Goal: Task Accomplishment & Management: Manage account settings

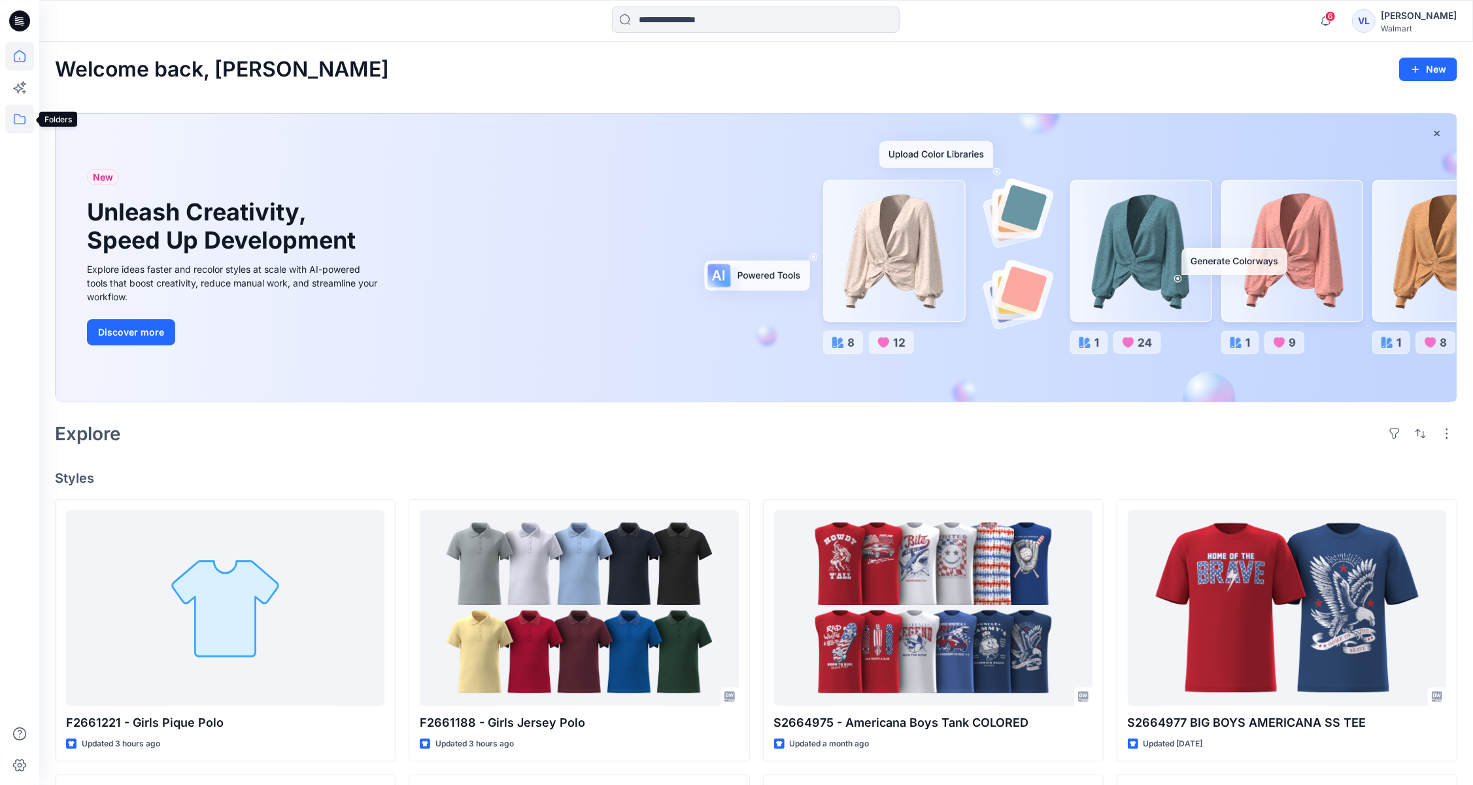
click at [15, 121] on icon at bounding box center [19, 119] width 29 height 29
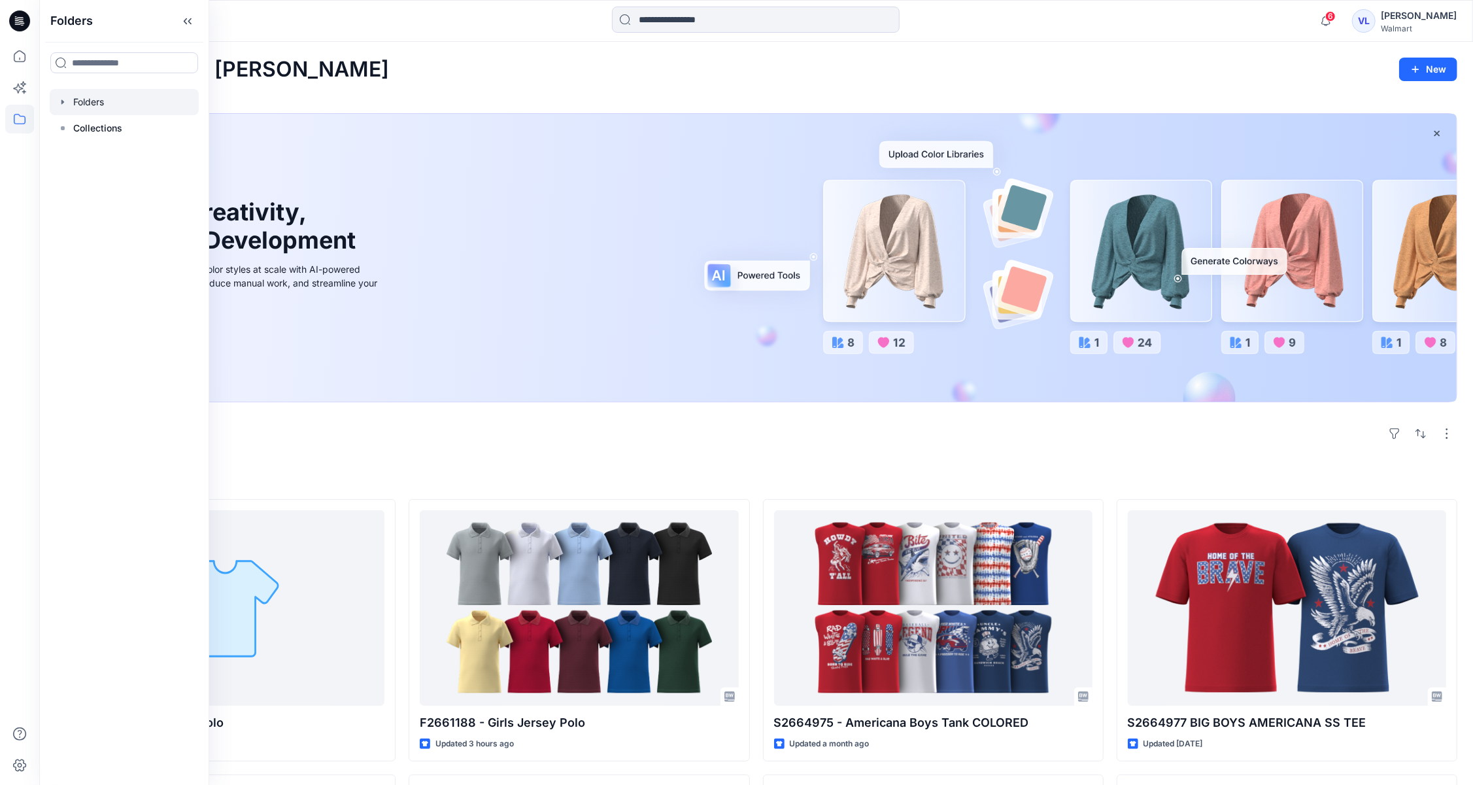
click at [104, 103] on div at bounding box center [124, 102] width 149 height 26
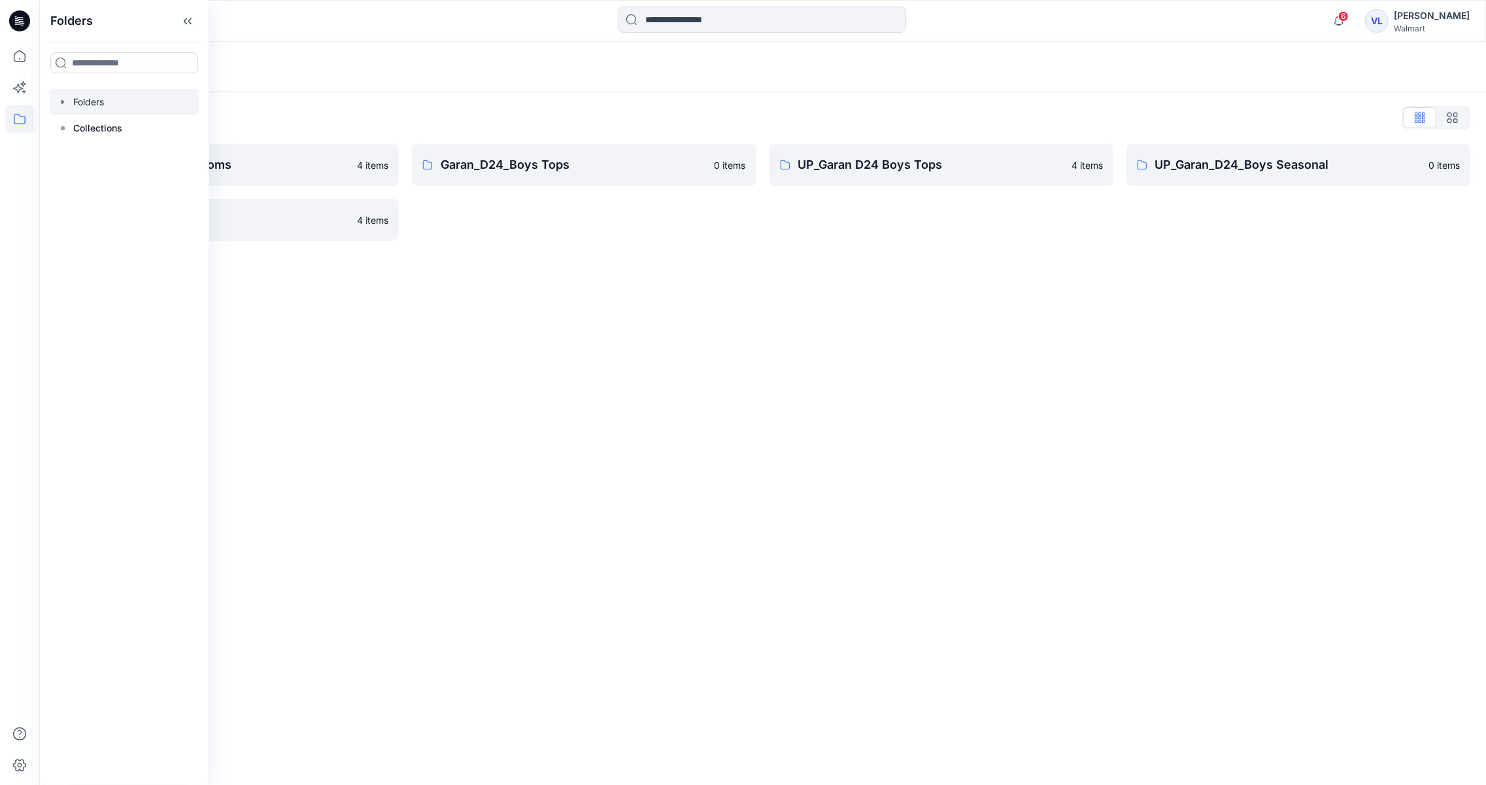
click at [1194, 444] on div "Folders Folders List Garan_D24_Boys Bottoms 4 items UP_Garan/Uniforms 4 items G…" at bounding box center [762, 413] width 1447 height 743
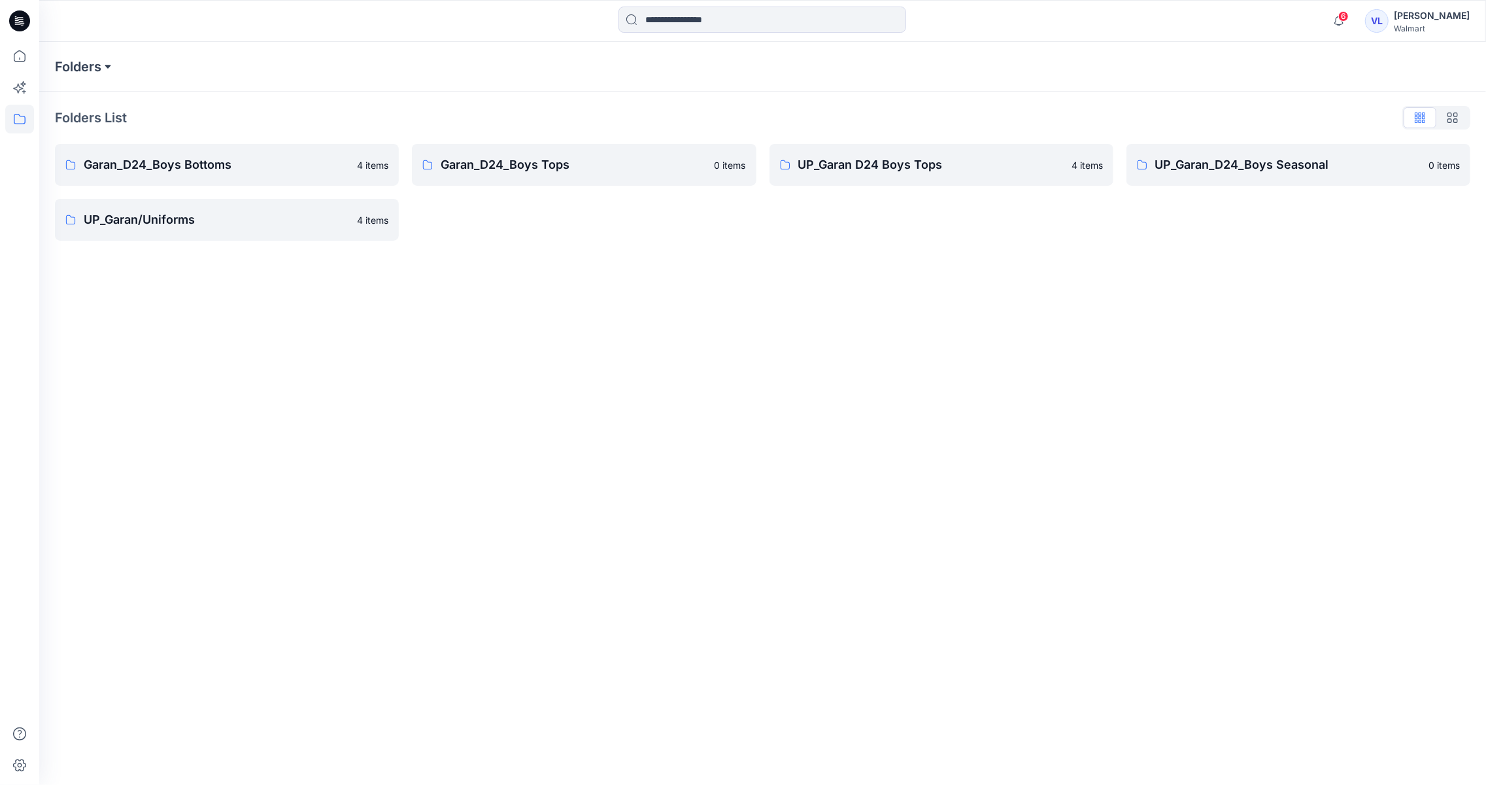
click at [111, 66] on button at bounding box center [107, 67] width 13 height 18
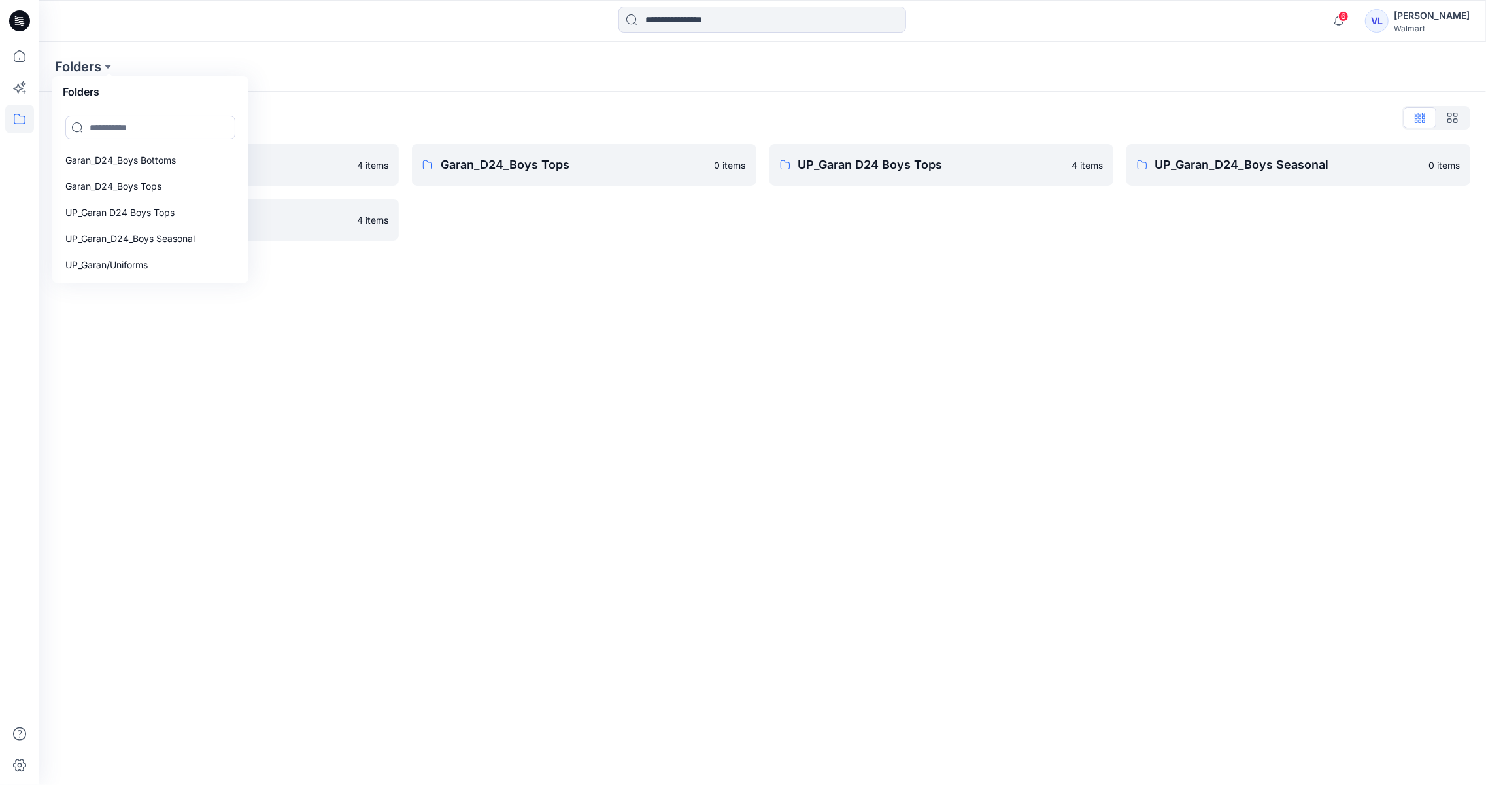
click at [565, 450] on div "Folders Folders Garan_D24_Boys Bottoms Garan_D24_Boys Tops UP_Garan D24 Boys To…" at bounding box center [762, 413] width 1447 height 743
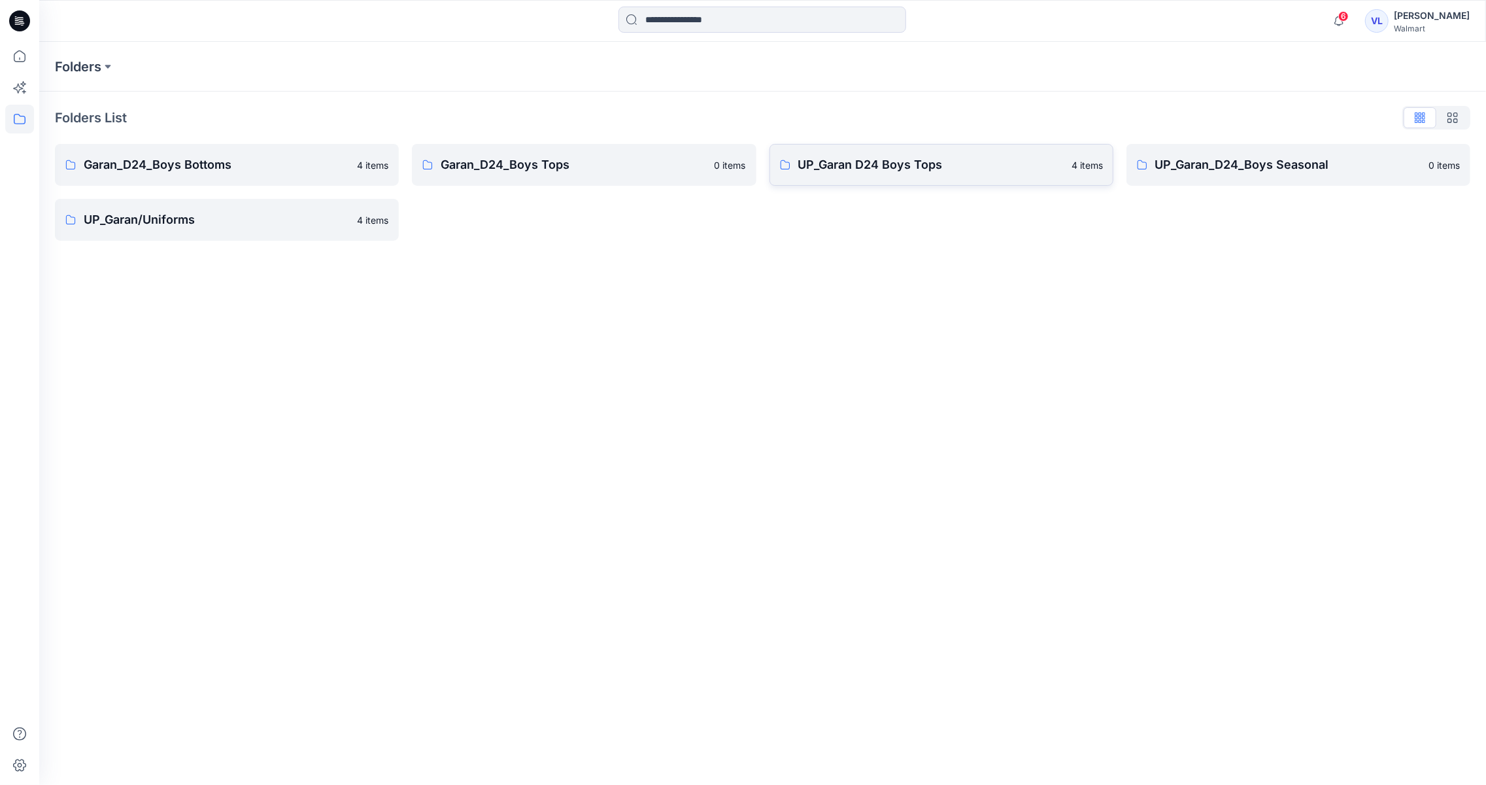
click at [863, 160] on p "UP_Garan D24 Boys Tops" at bounding box center [930, 165] width 265 height 18
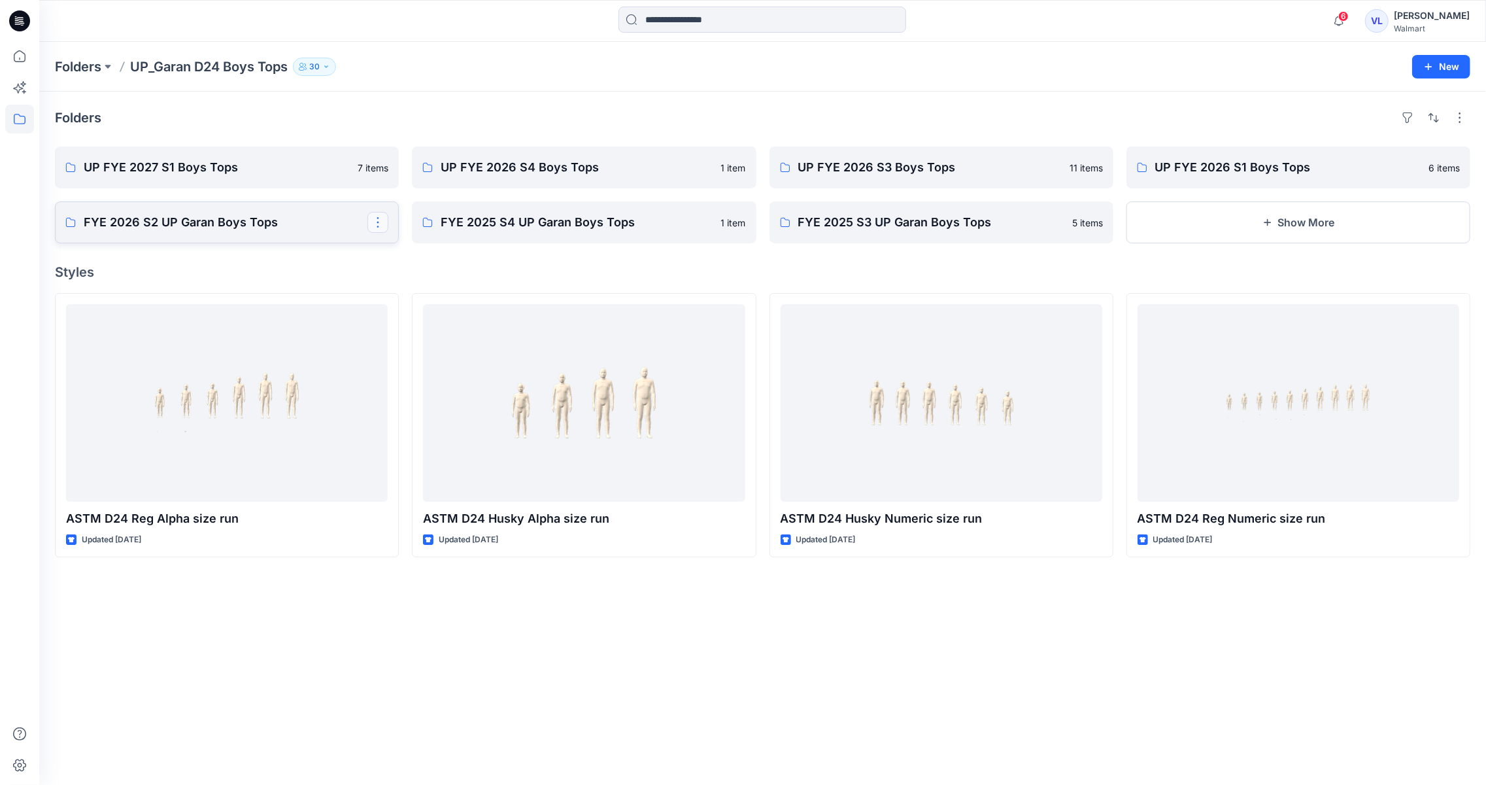
click at [377, 228] on button "button" at bounding box center [377, 222] width 21 height 21
click at [1235, 220] on button "Show More" at bounding box center [1299, 222] width 344 height 42
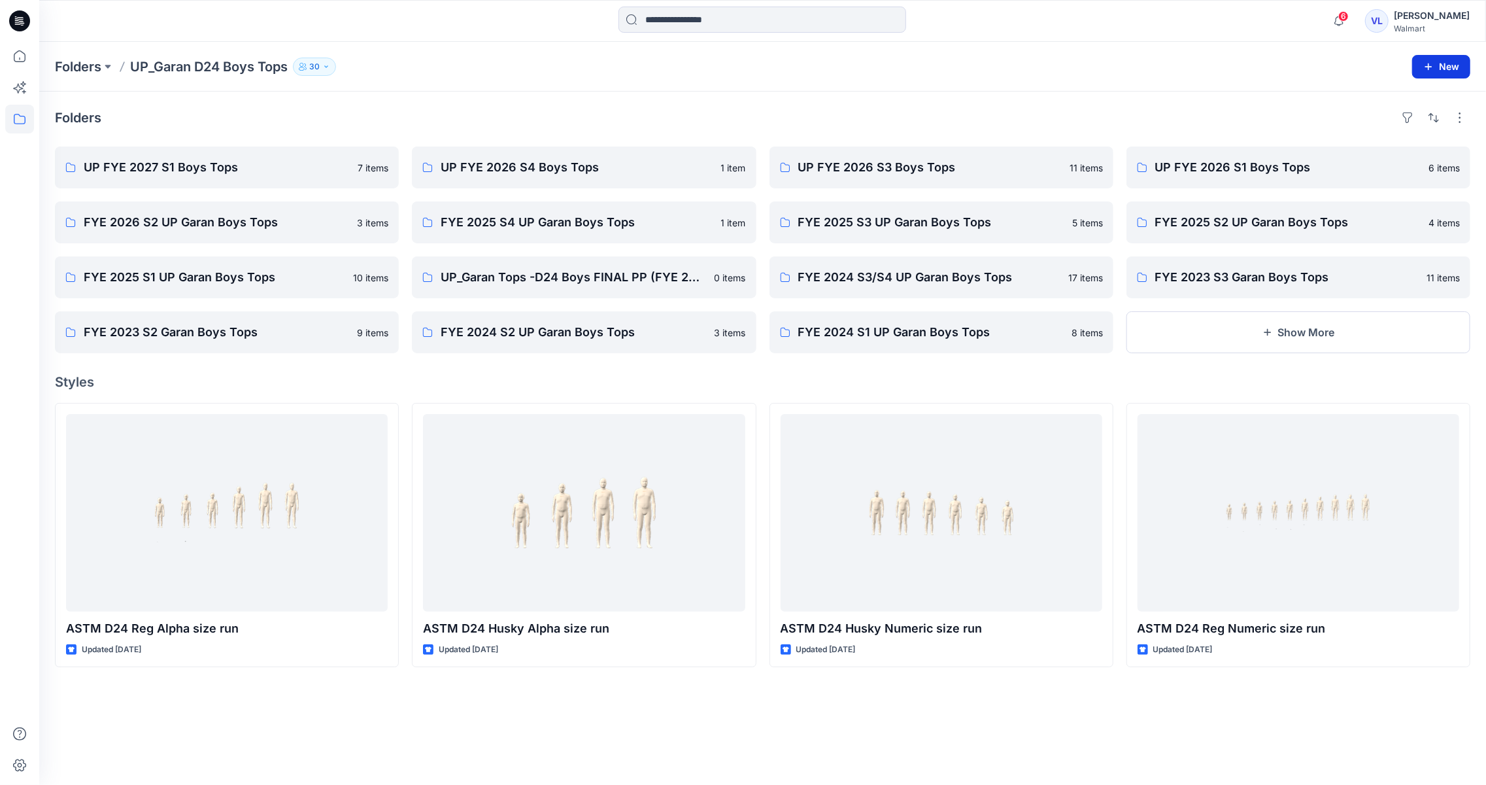
click at [1456, 71] on button "New" at bounding box center [1441, 67] width 58 height 24
click at [1412, 116] on button "New Folder" at bounding box center [1411, 124] width 112 height 24
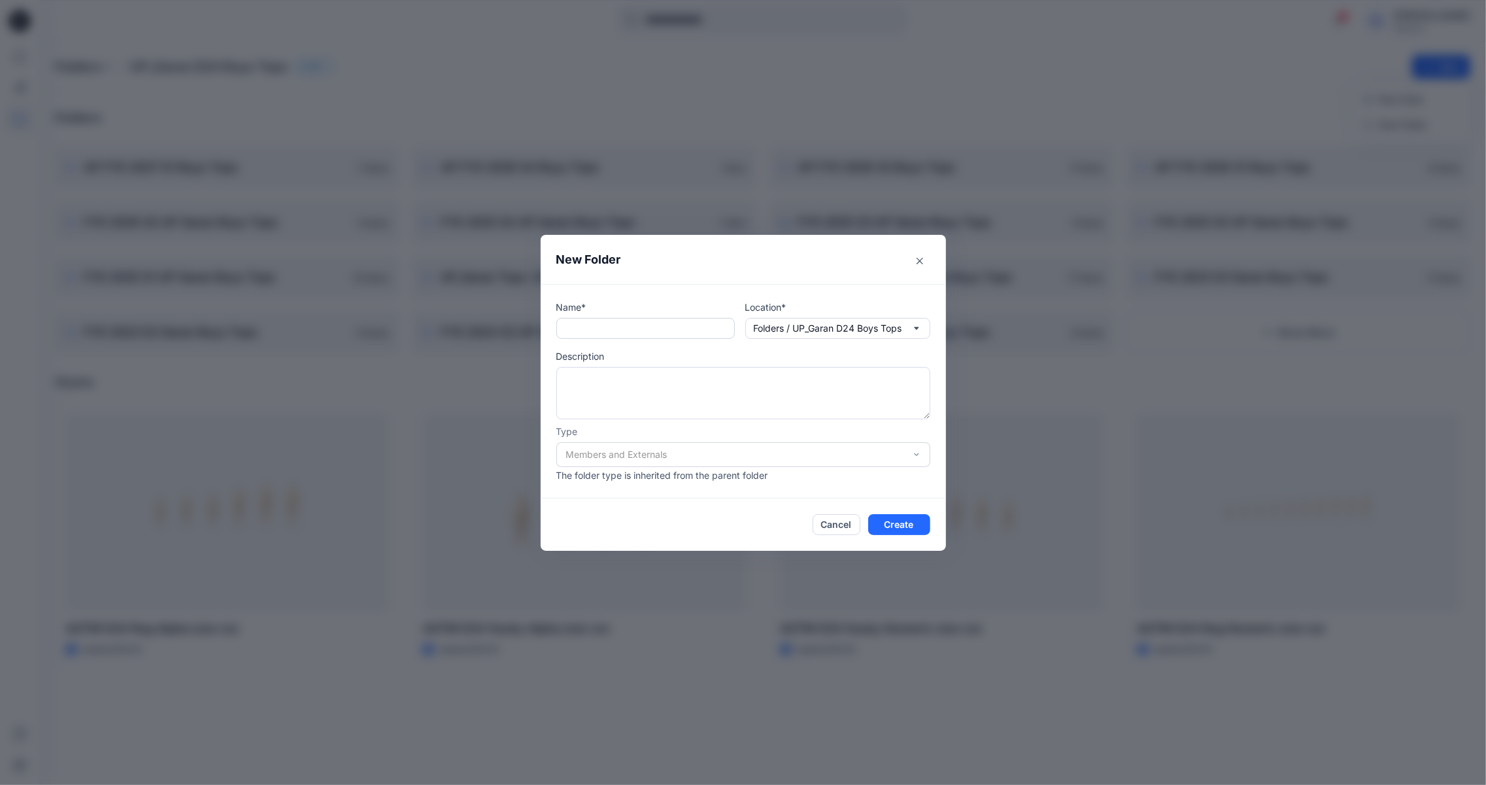
click at [624, 324] on input "text" at bounding box center [645, 328] width 179 height 21
click at [828, 523] on button "Cancel" at bounding box center [837, 524] width 48 height 21
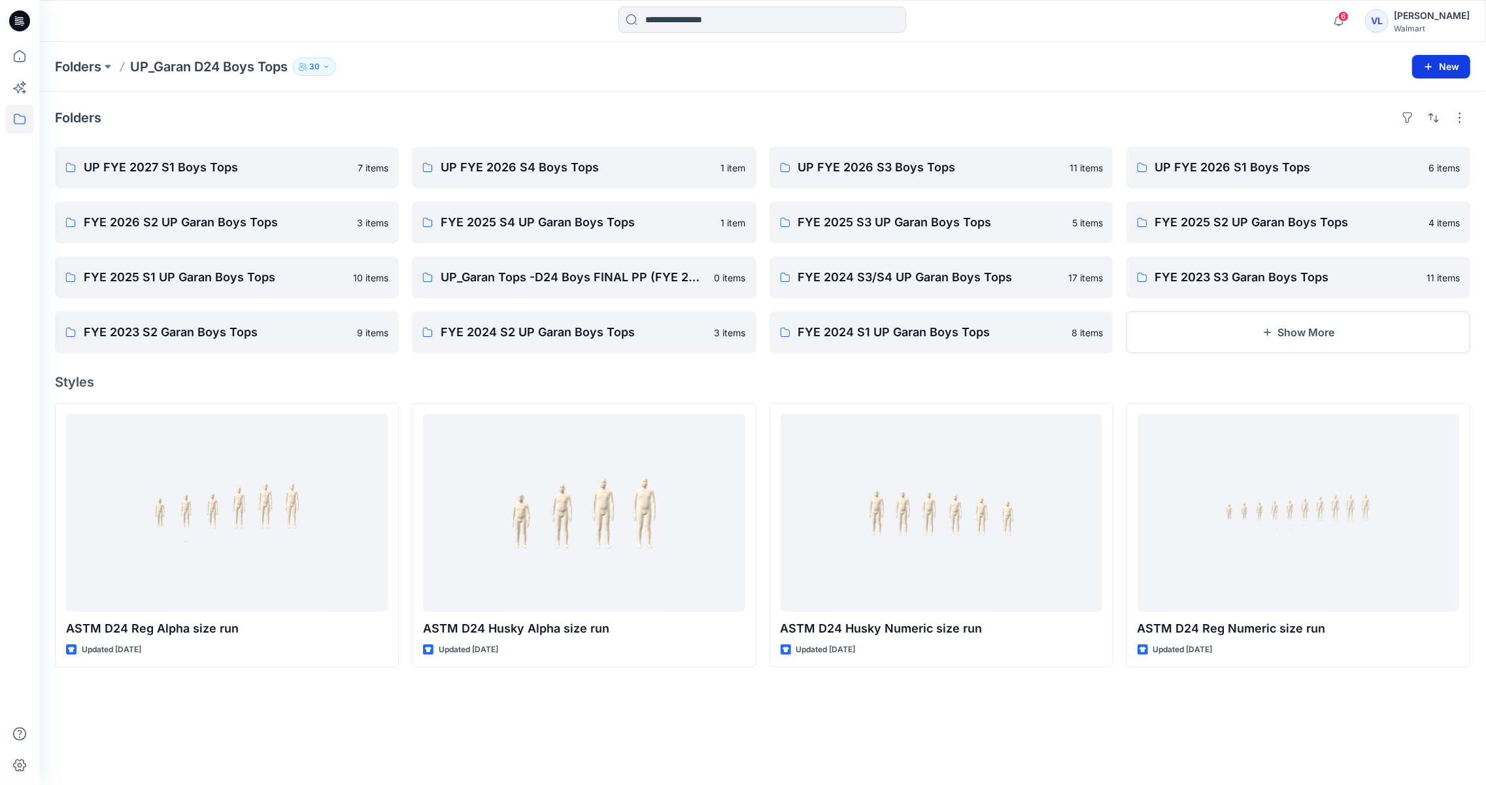
click at [1435, 63] on button "New" at bounding box center [1441, 67] width 58 height 24
click at [1420, 97] on p "New Style" at bounding box center [1401, 100] width 44 height 16
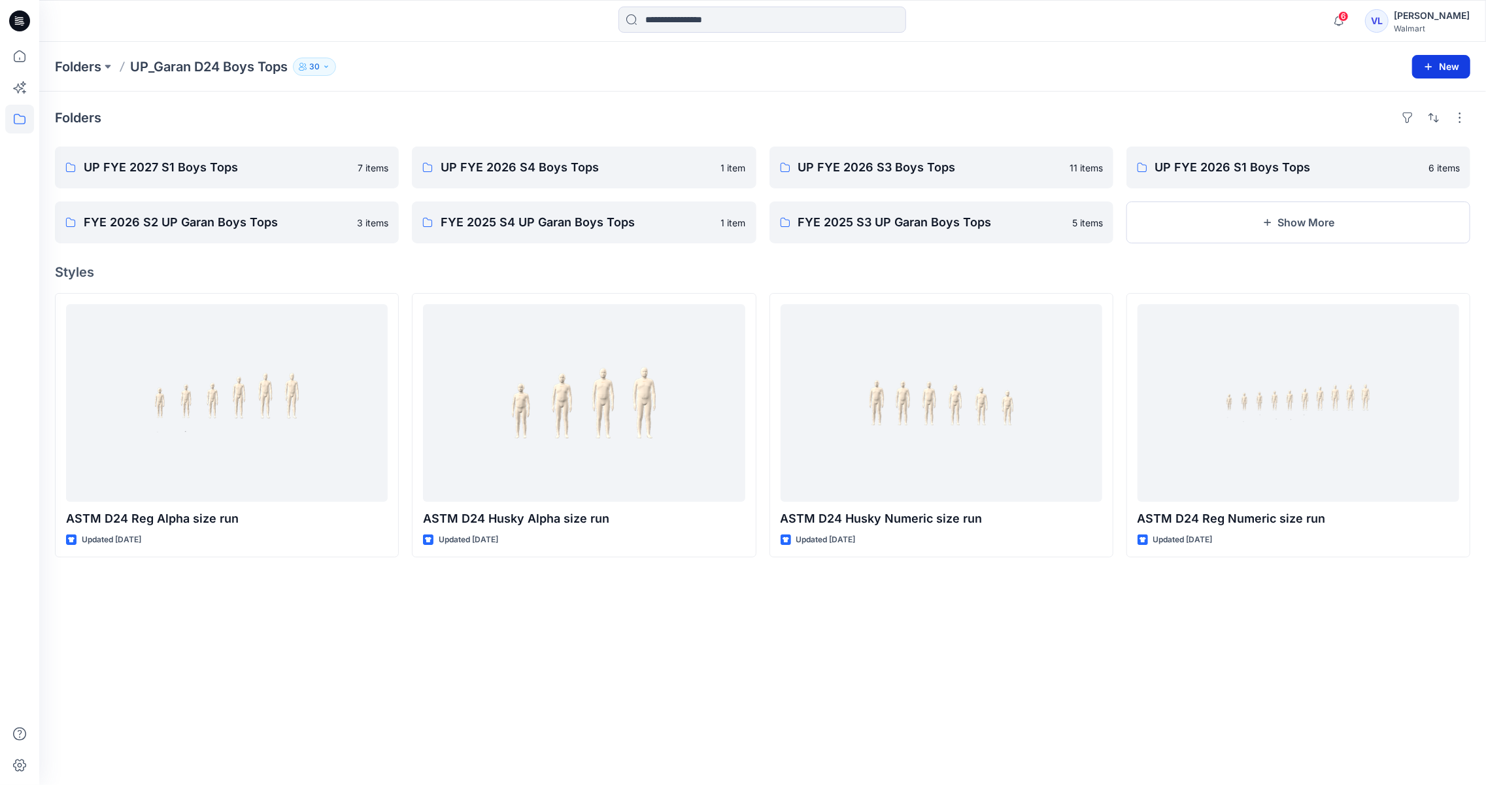
click at [1429, 66] on icon "button" at bounding box center [1428, 66] width 7 height 7
click at [1427, 119] on p "New Folder" at bounding box center [1403, 125] width 48 height 14
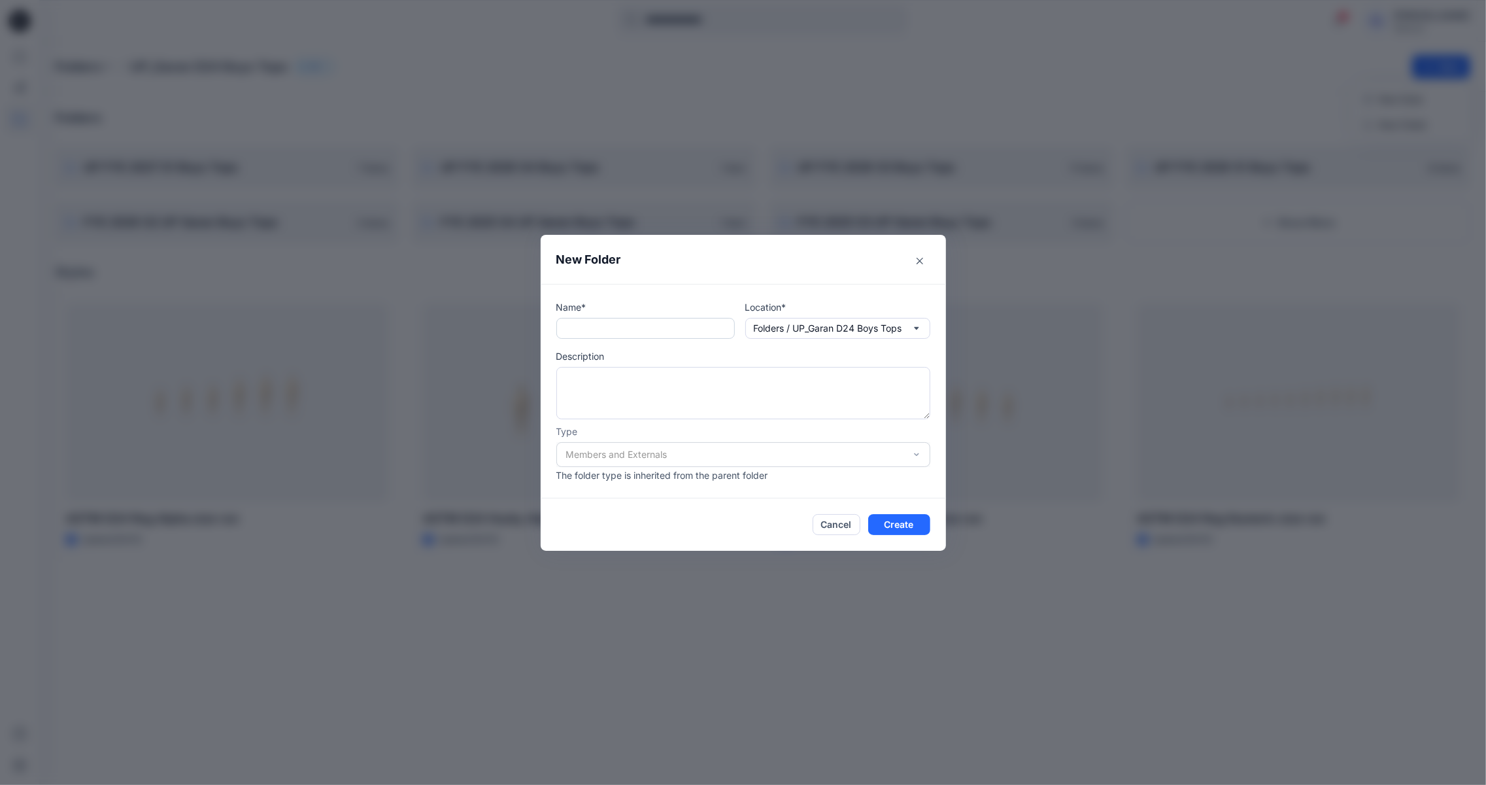
click at [612, 332] on input "text" at bounding box center [645, 328] width 179 height 21
type input "**********"
click at [909, 522] on button "Create" at bounding box center [899, 524] width 62 height 21
click at [911, 522] on button "Create" at bounding box center [899, 524] width 62 height 21
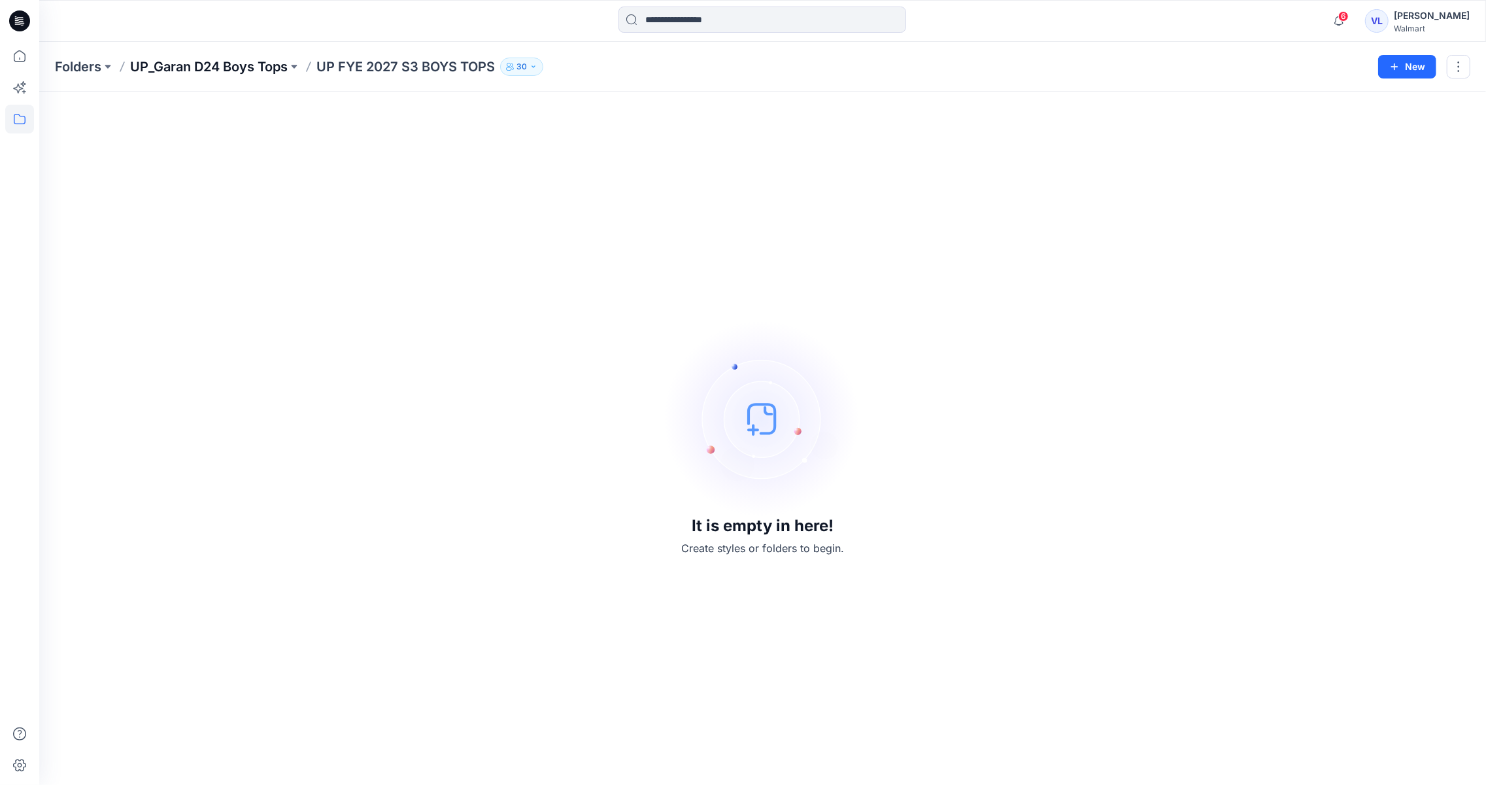
click at [228, 65] on p "UP_Garan D24 Boys Tops" at bounding box center [209, 67] width 158 height 18
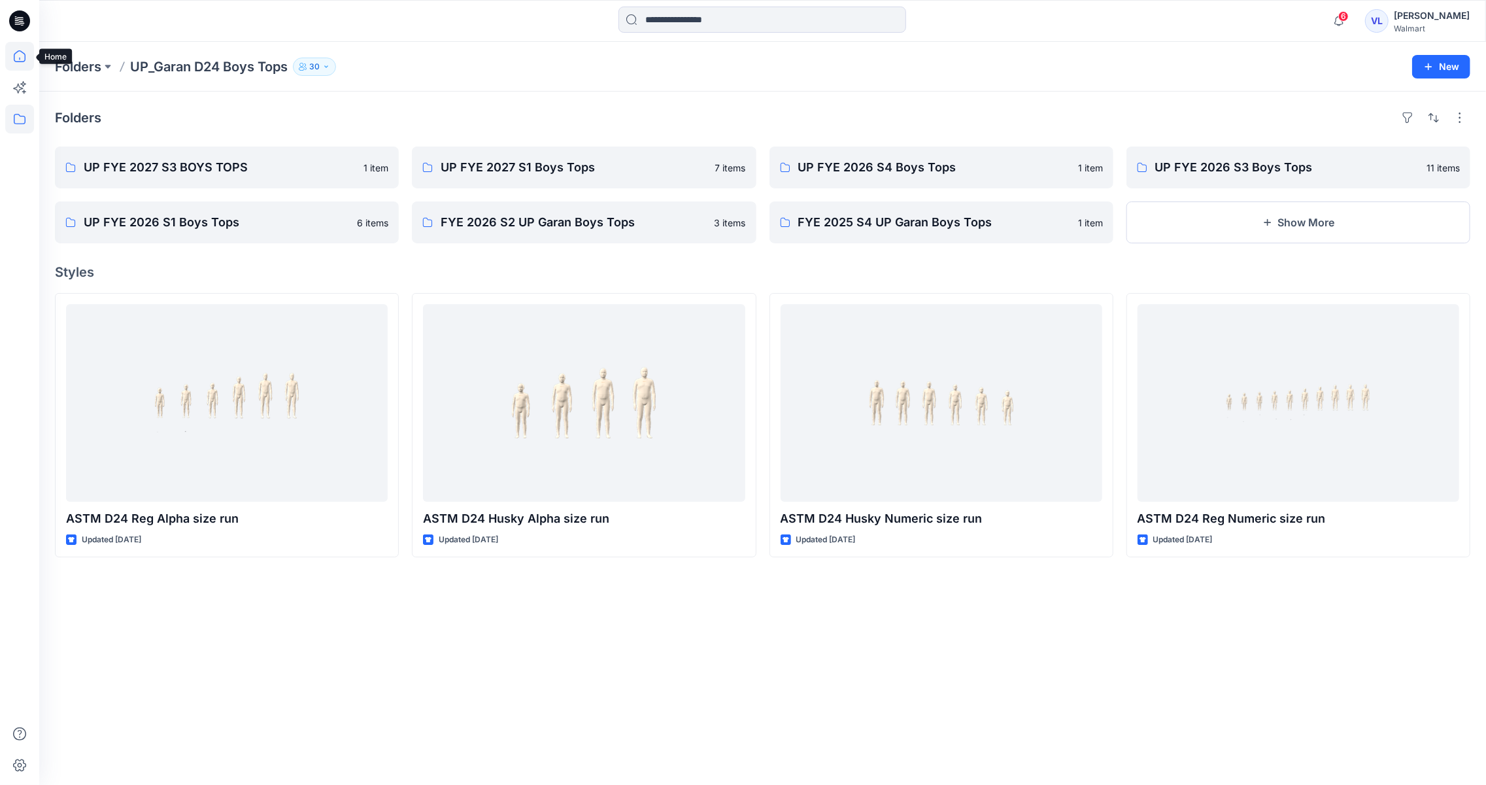
click at [27, 59] on icon at bounding box center [19, 56] width 29 height 29
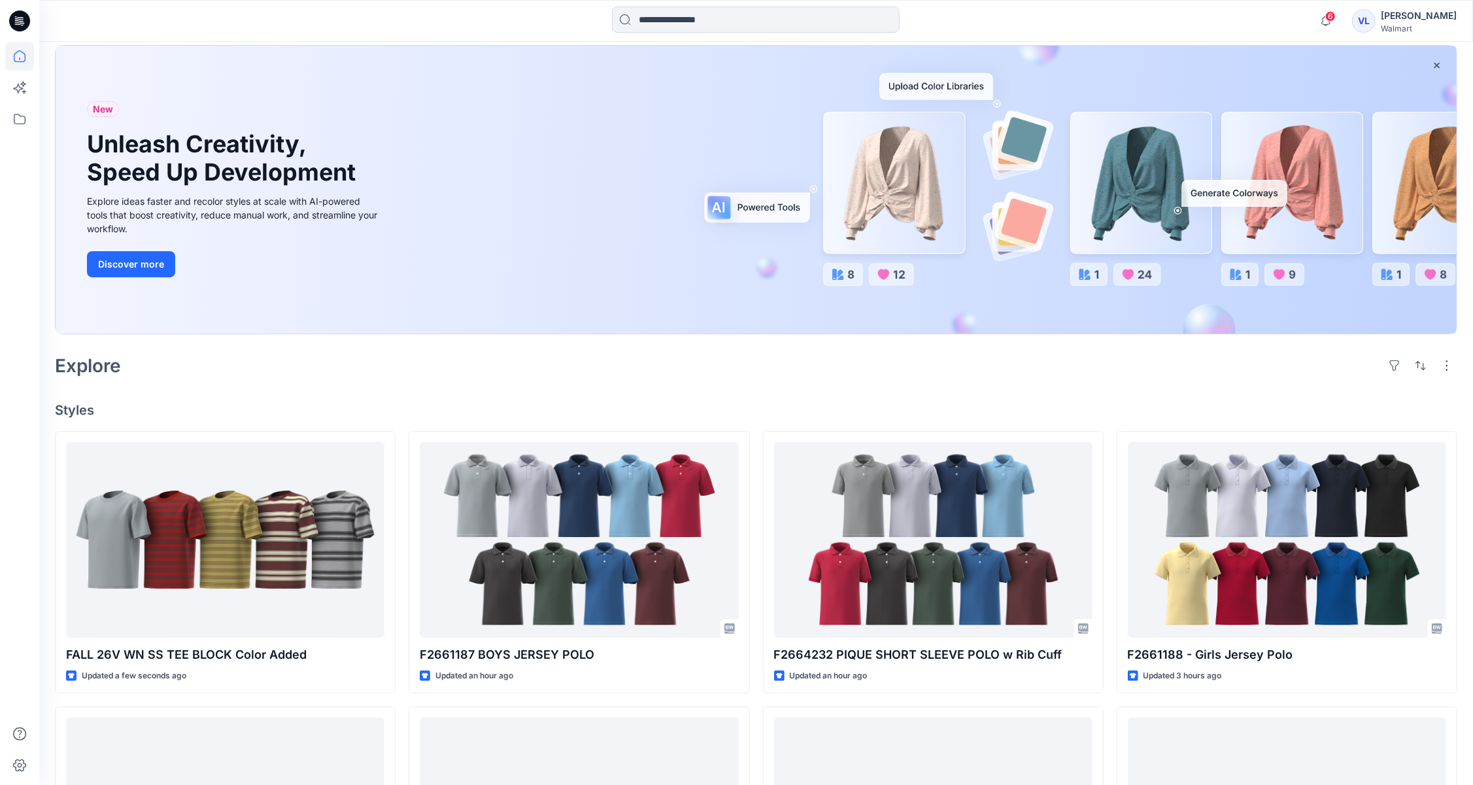
scroll to position [77, 0]
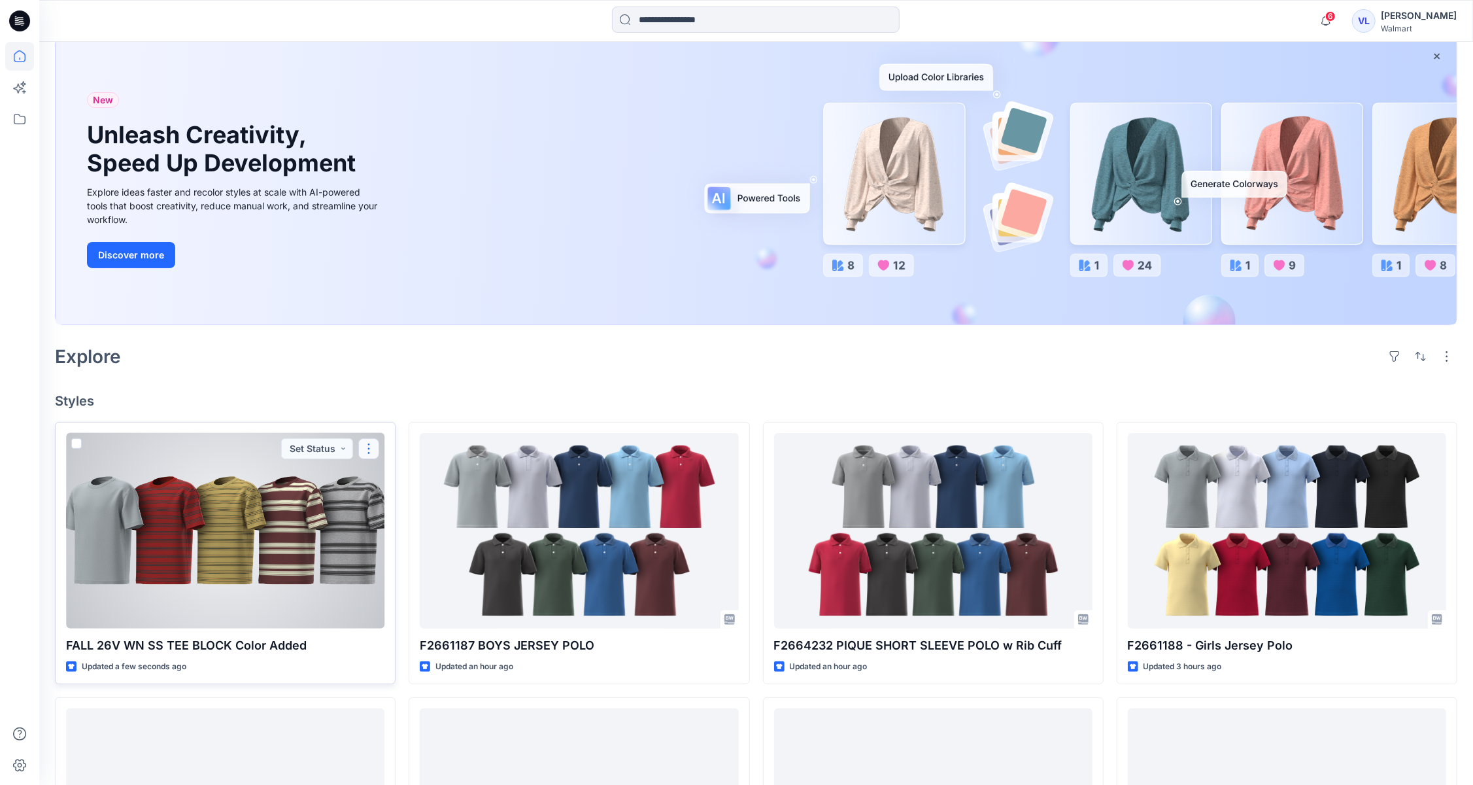
click at [370, 439] on button "button" at bounding box center [368, 448] width 21 height 21
click at [403, 475] on button "Edit" at bounding box center [431, 480] width 141 height 24
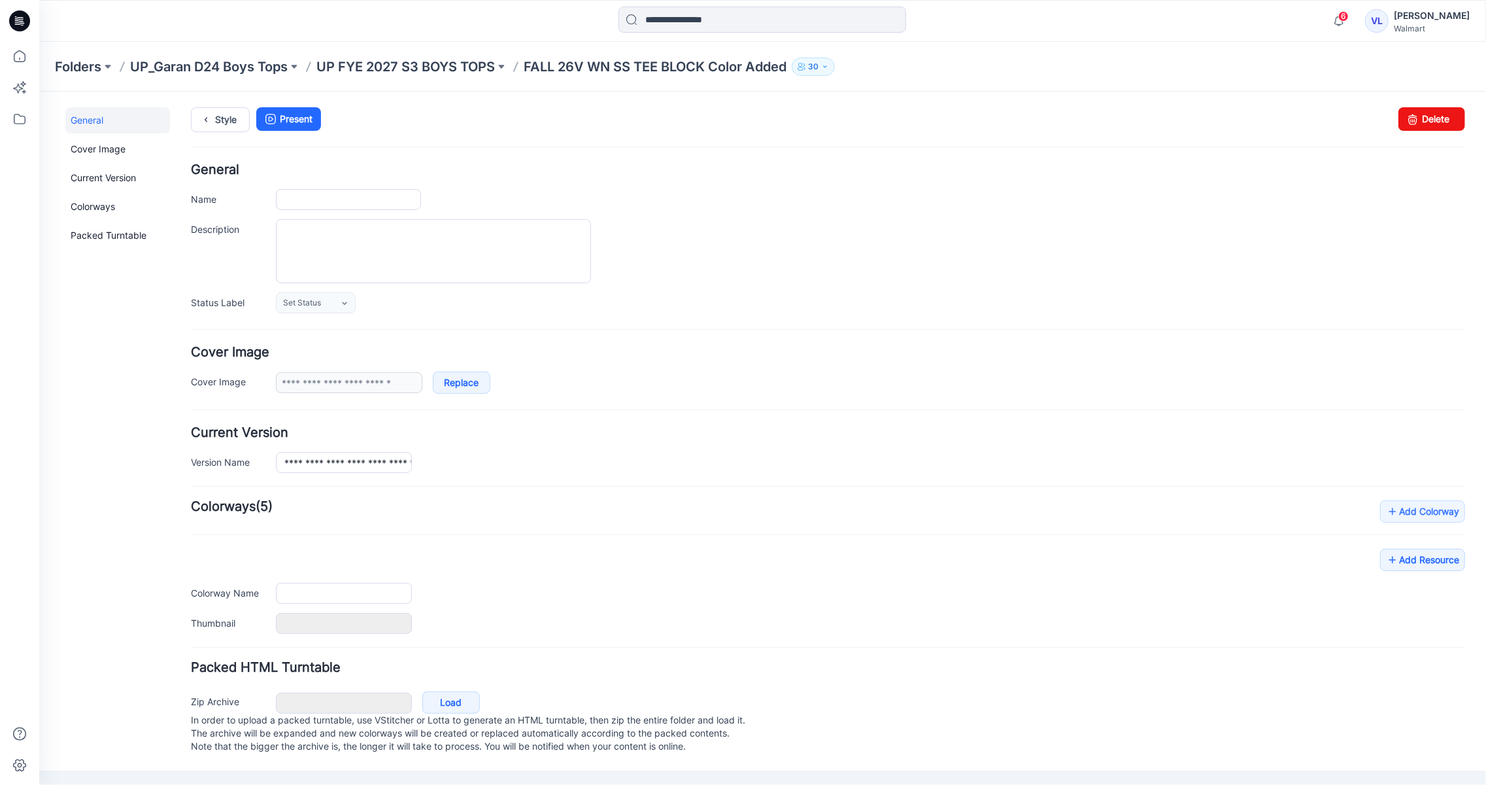
type input "**********"
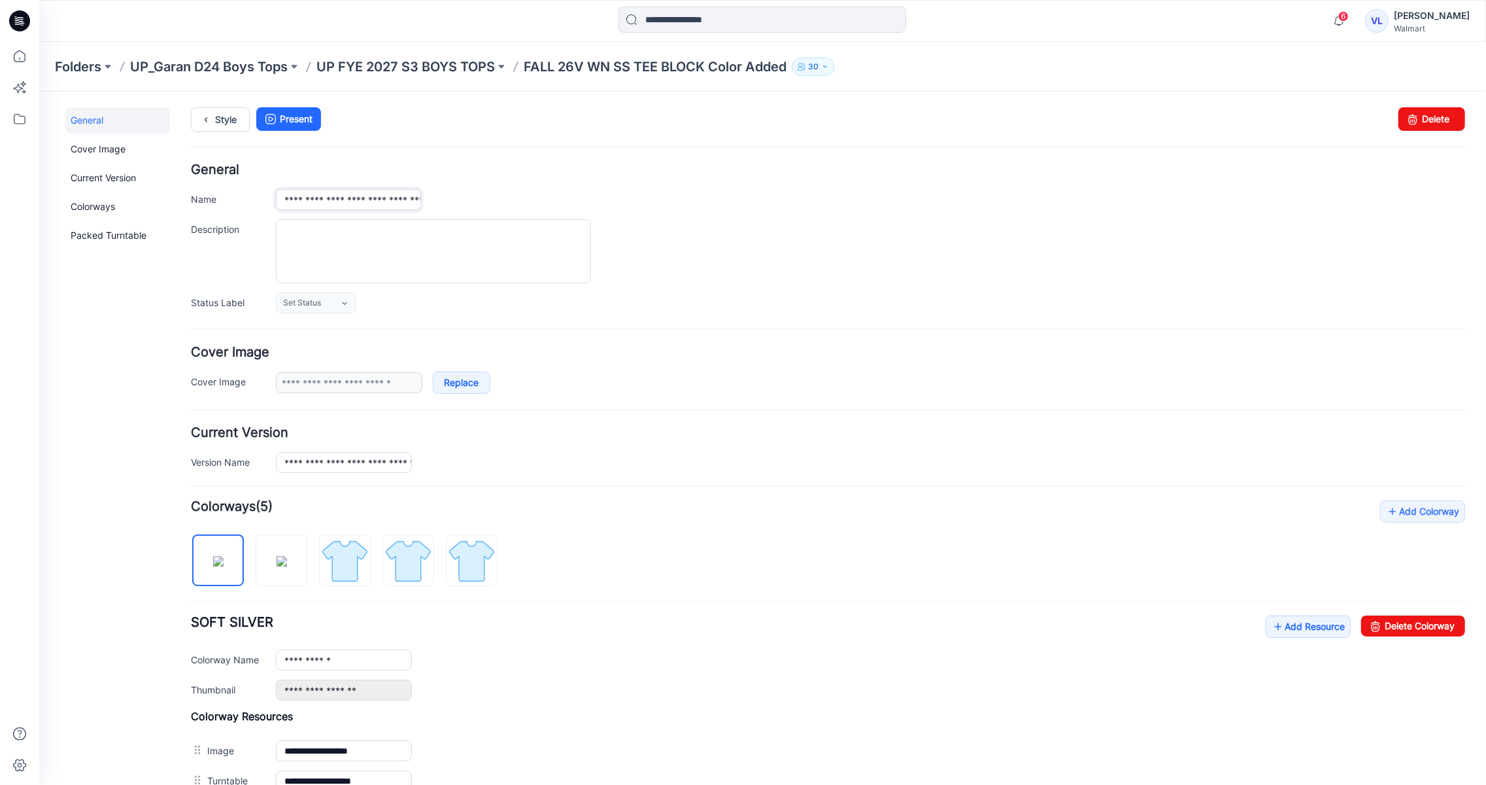
click at [326, 198] on input "**********" at bounding box center [347, 198] width 145 height 21
click at [356, 203] on input "**********" at bounding box center [347, 198] width 145 height 21
type input "**********"
click at [1072, 250] on div at bounding box center [869, 251] width 1189 height 64
click at [452, 71] on p "UP FYE 2027 S3 BOYS TOPS" at bounding box center [405, 67] width 179 height 18
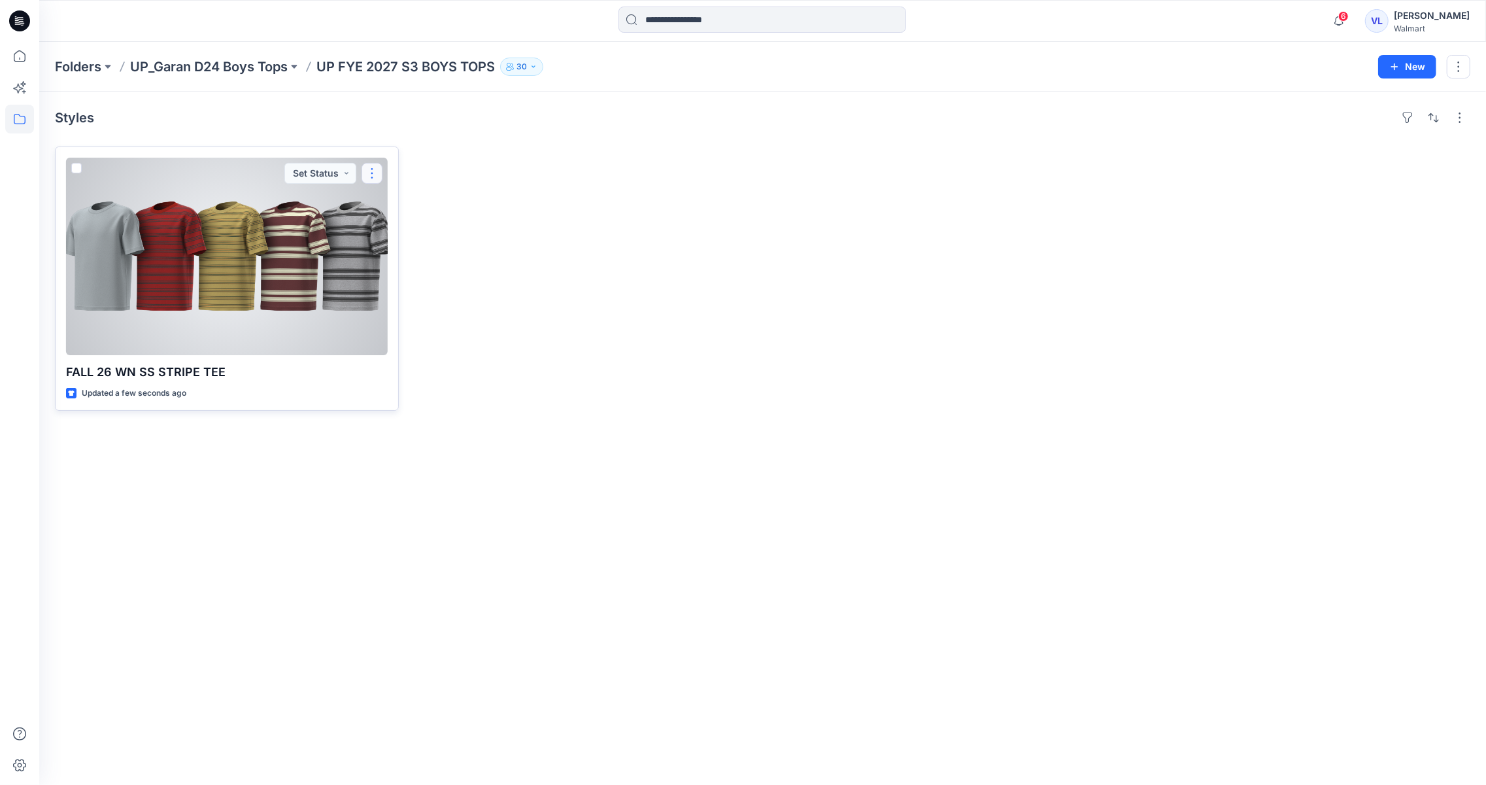
click at [378, 179] on button "button" at bounding box center [372, 173] width 21 height 21
click at [399, 201] on p "Edit" at bounding box center [396, 204] width 16 height 14
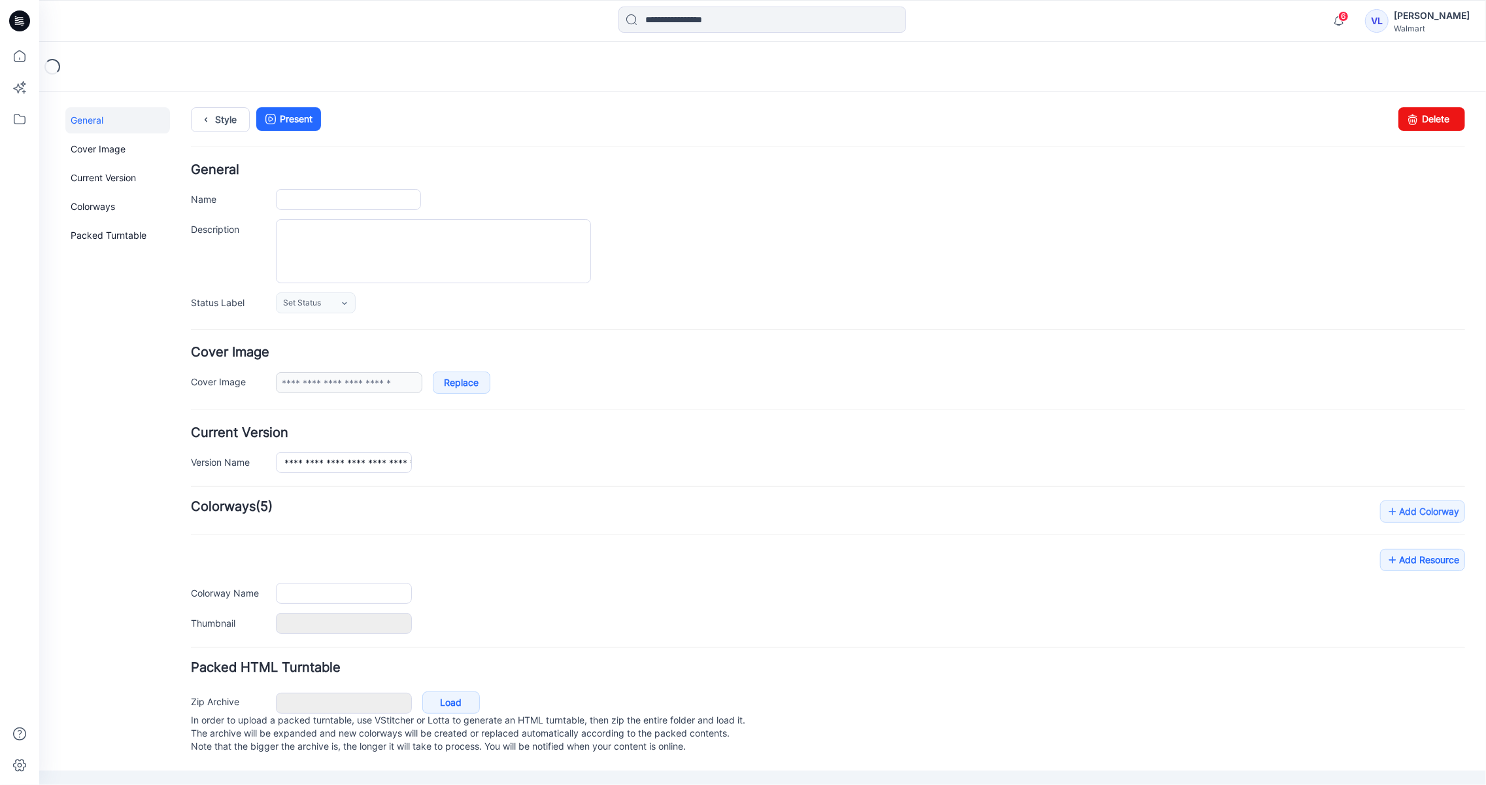
type input "**********"
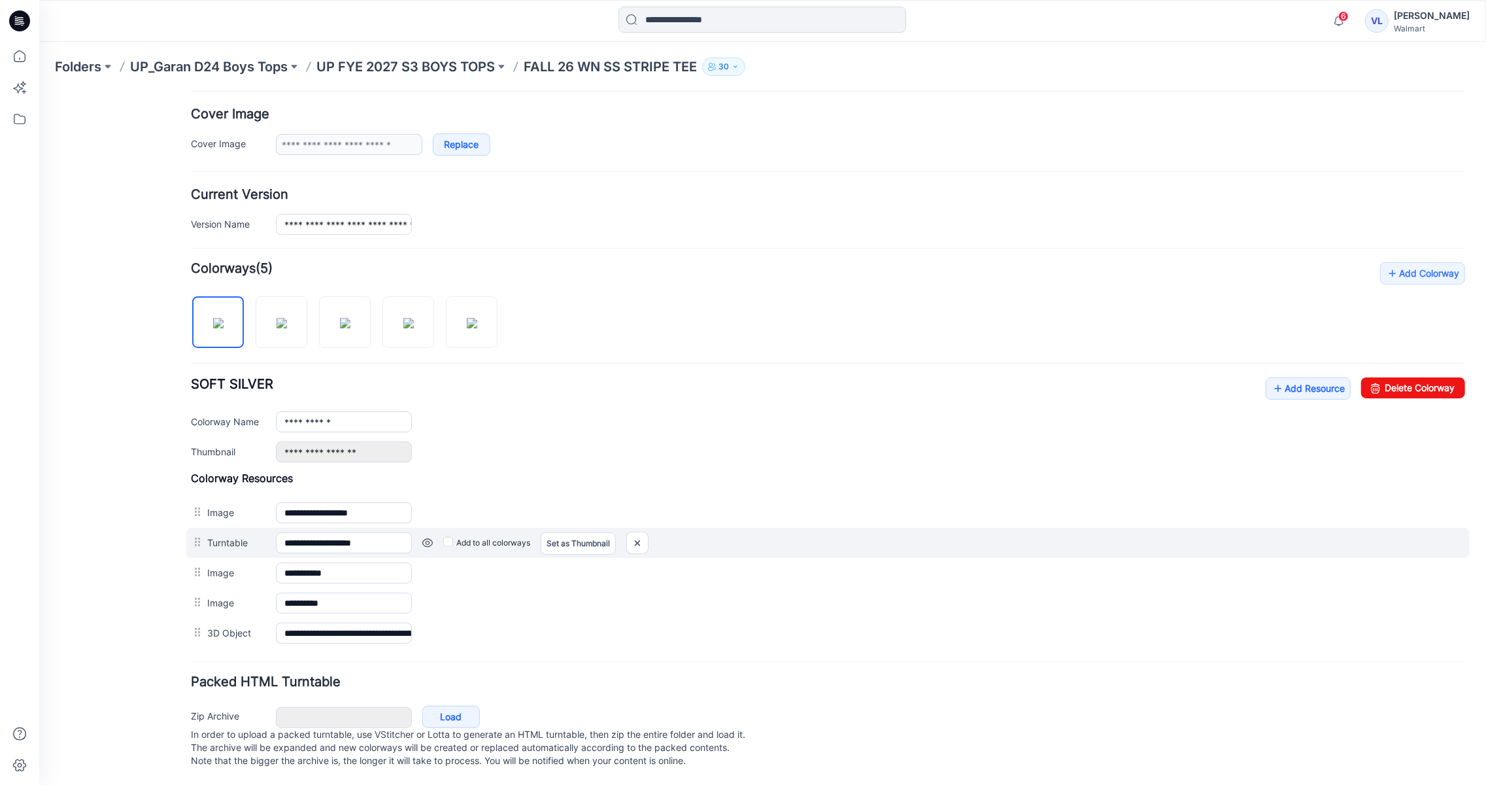
scroll to position [259, 0]
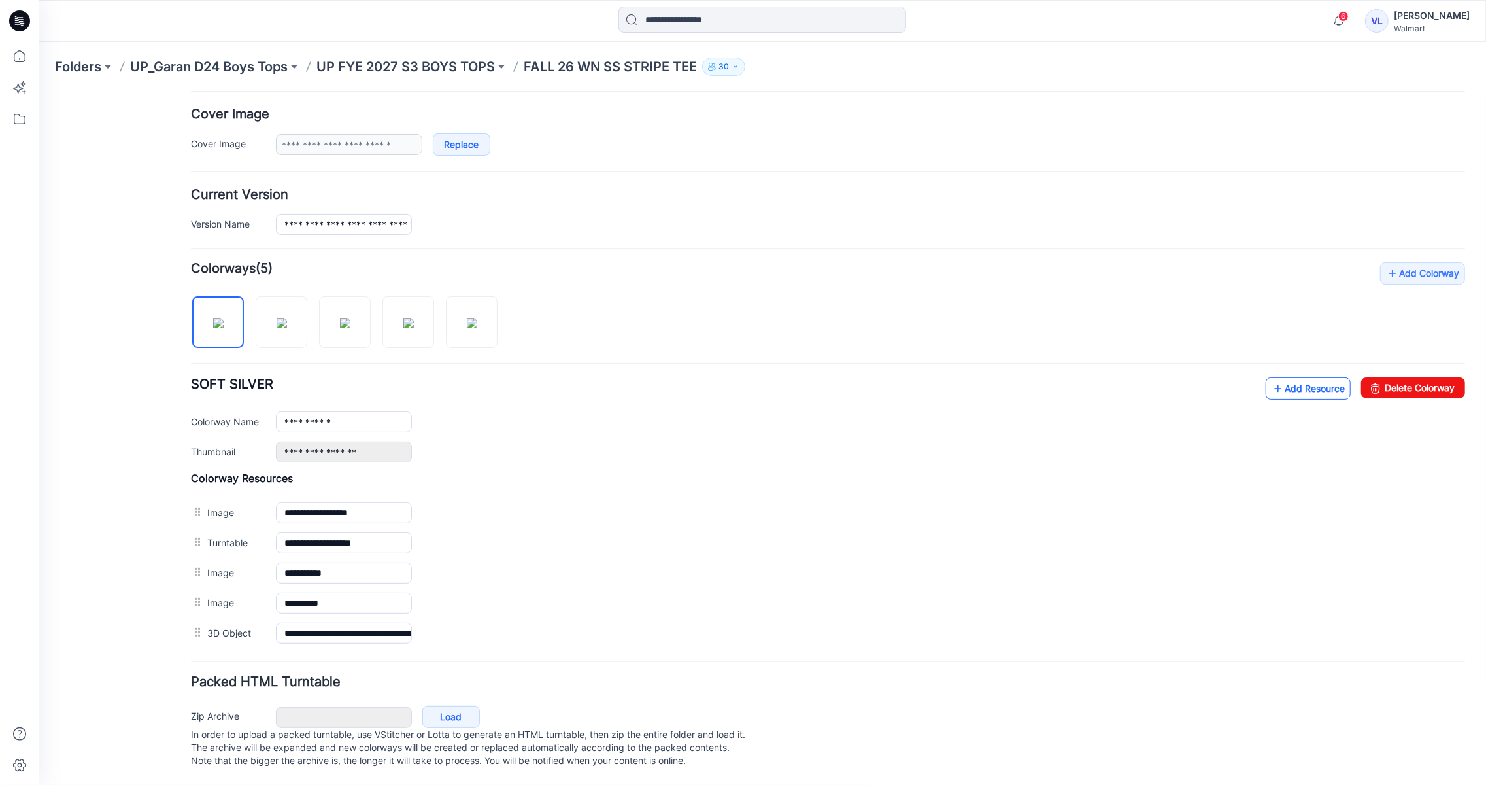
click at [1292, 377] on link "Add Resource" at bounding box center [1307, 388] width 85 height 22
click at [1282, 377] on link "Add Resource" at bounding box center [1307, 388] width 85 height 22
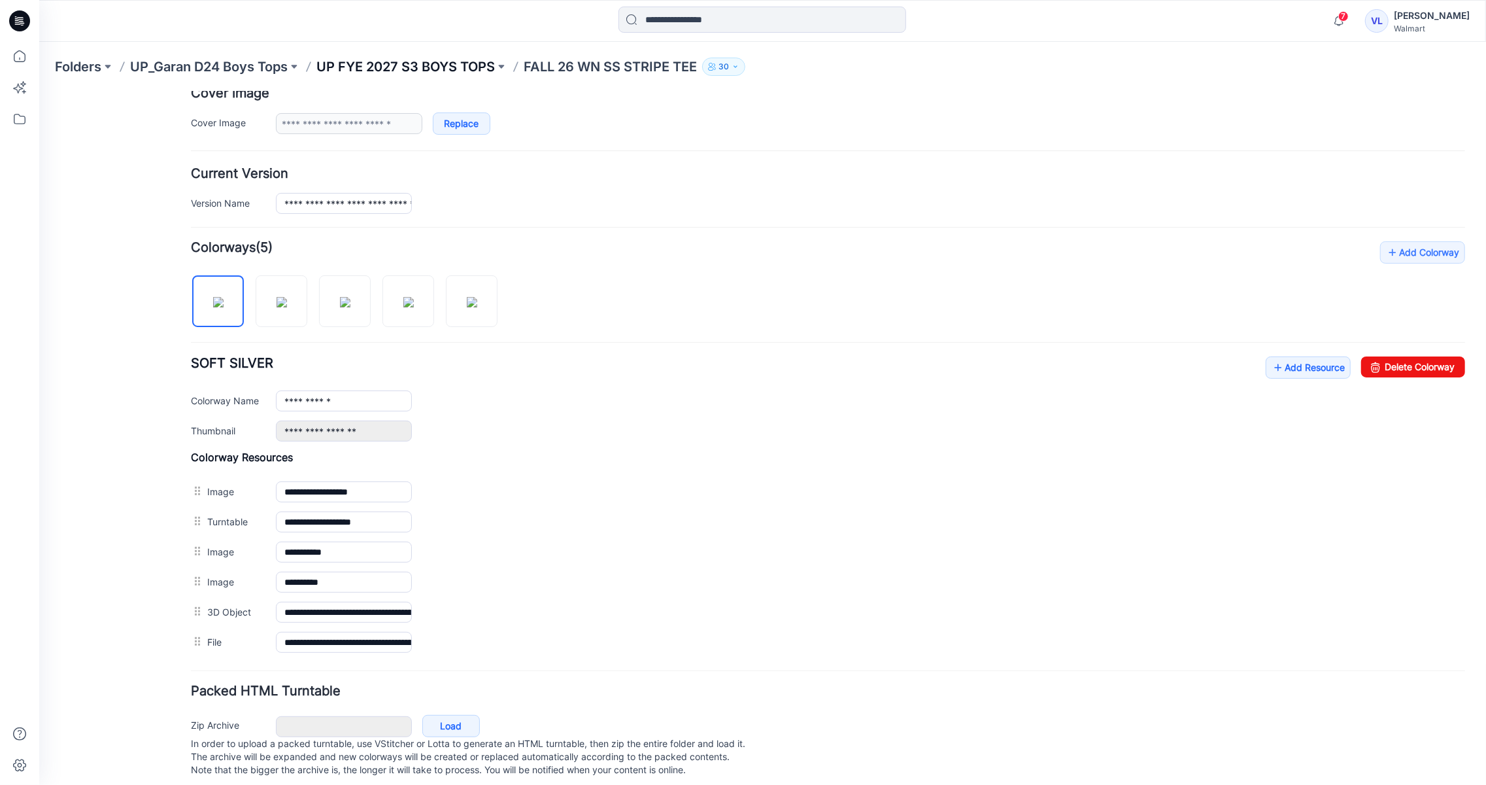
click at [417, 58] on p "UP FYE 2027 S3 BOYS TOPS" at bounding box center [405, 67] width 179 height 18
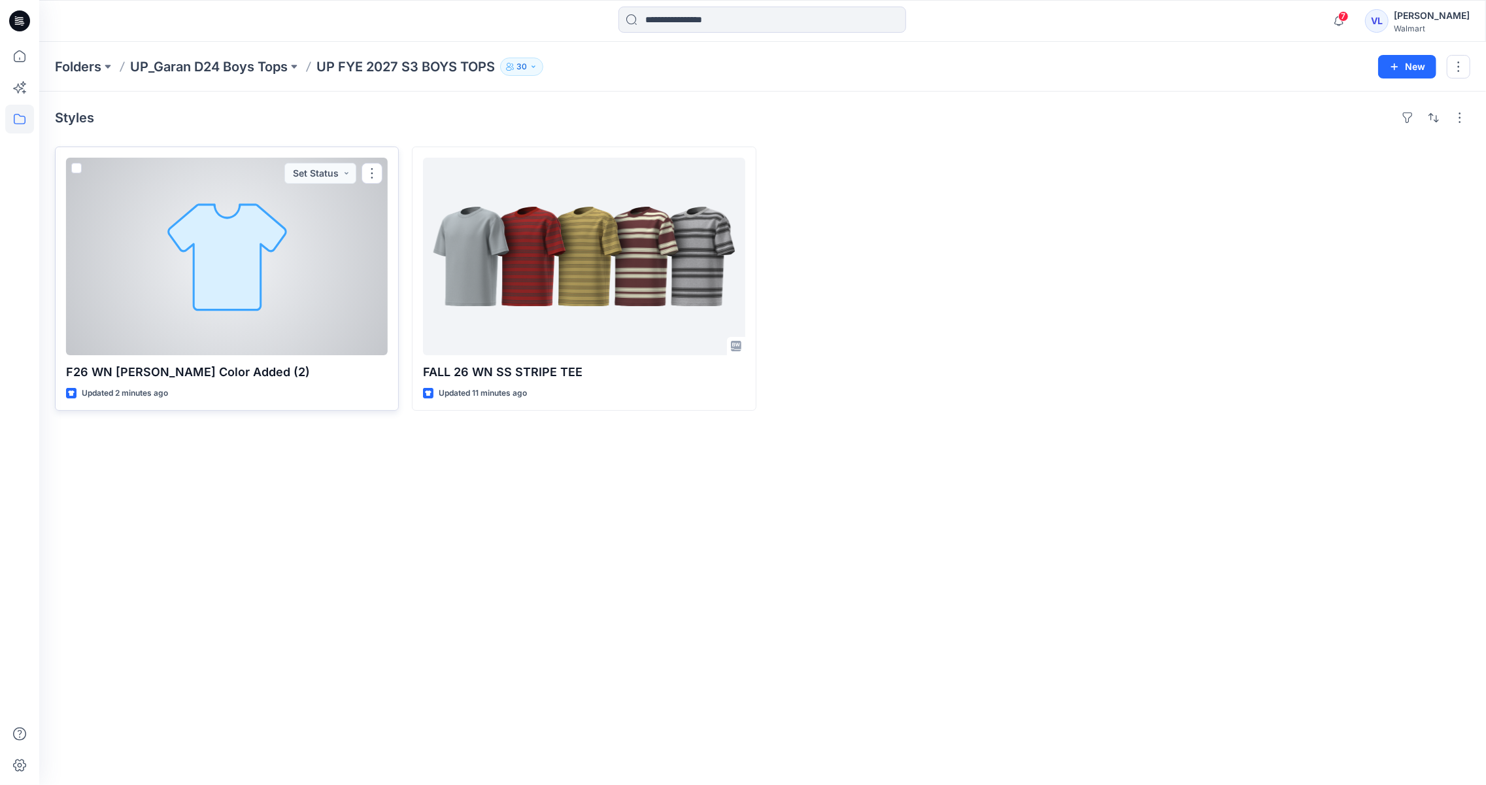
click at [230, 278] on div at bounding box center [227, 256] width 322 height 197
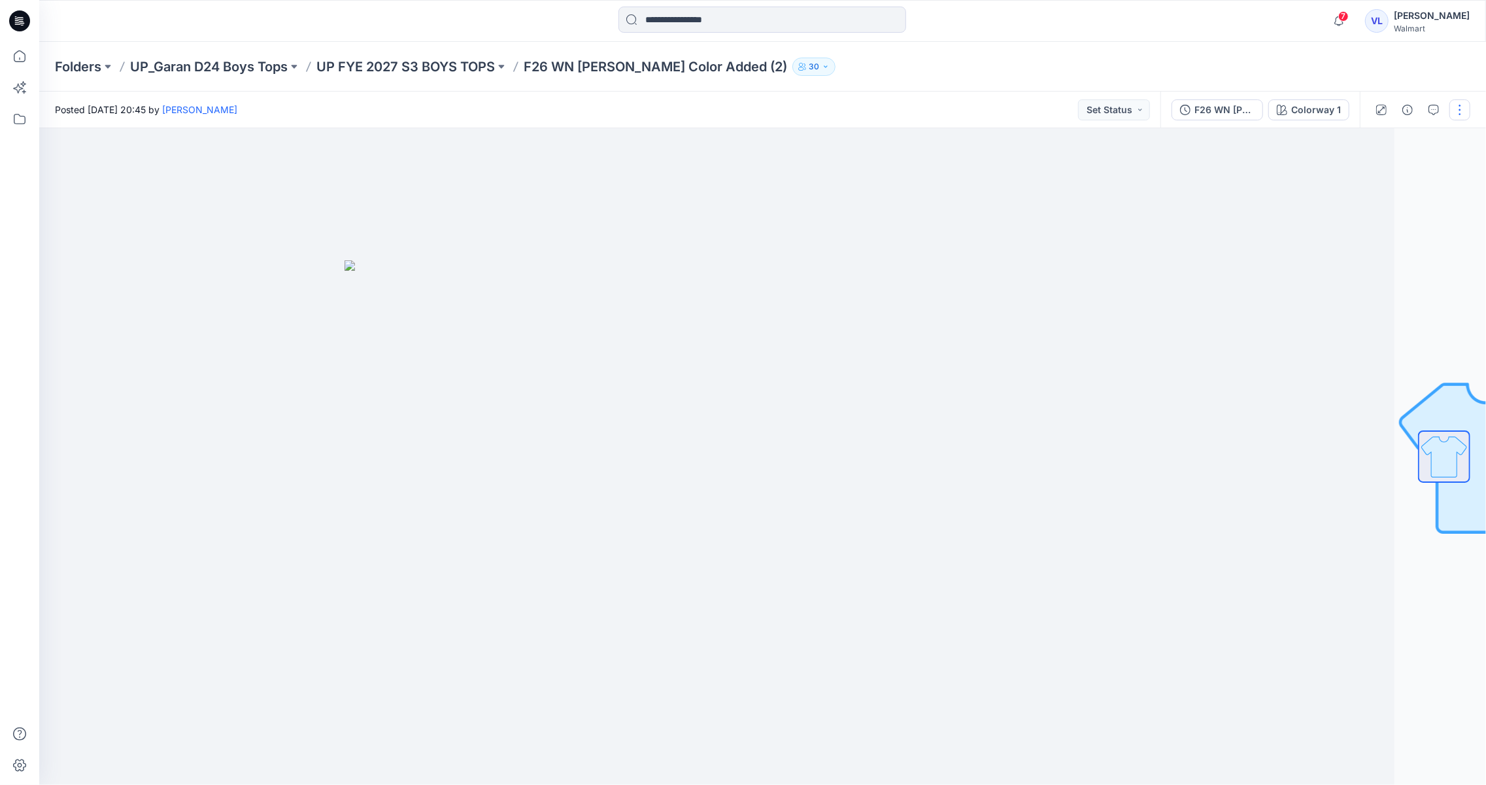
click at [1470, 107] on button "button" at bounding box center [1460, 109] width 21 height 21
click at [1386, 177] on button "Edit" at bounding box center [1405, 177] width 120 height 24
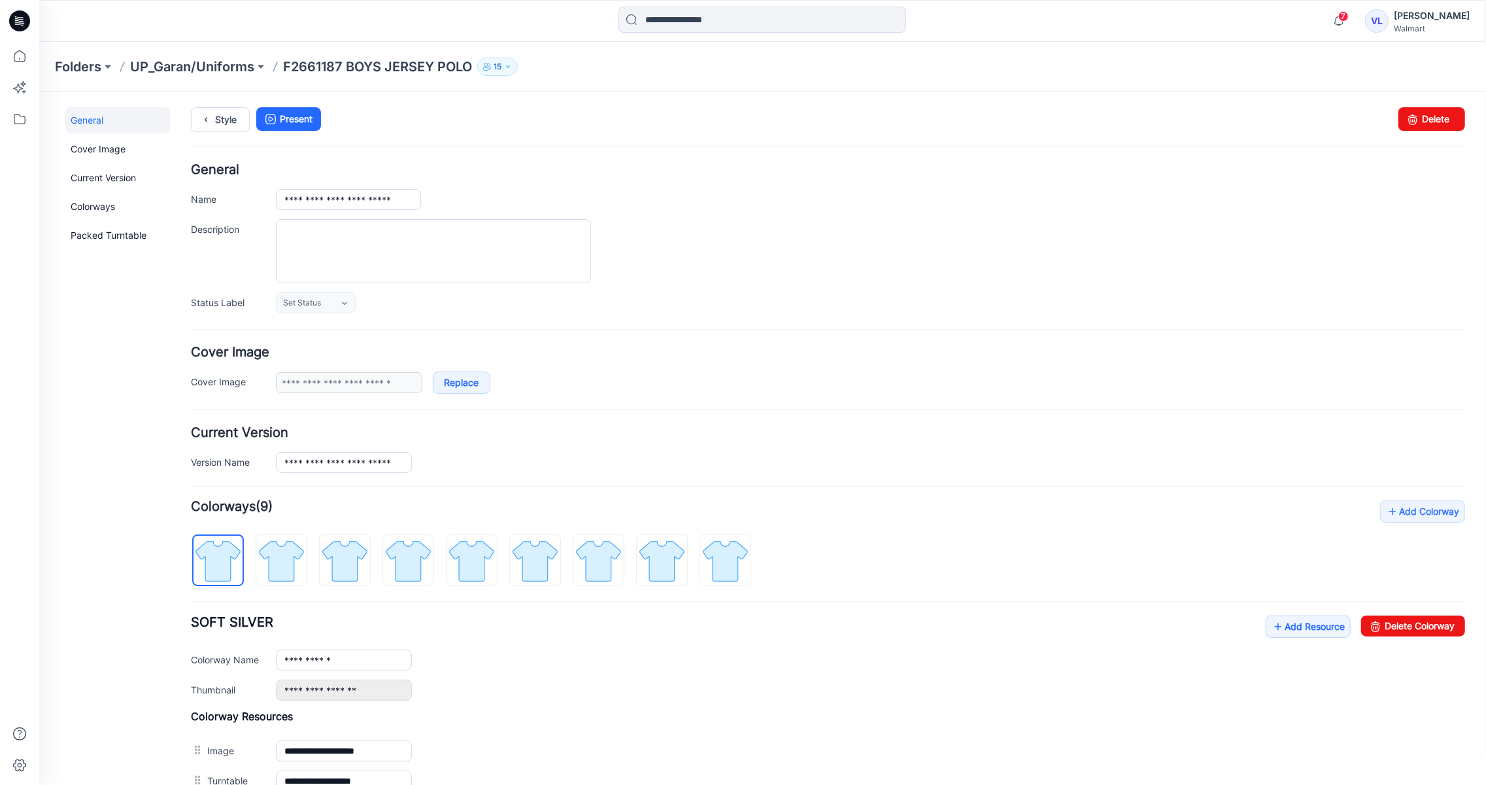
scroll to position [254, 0]
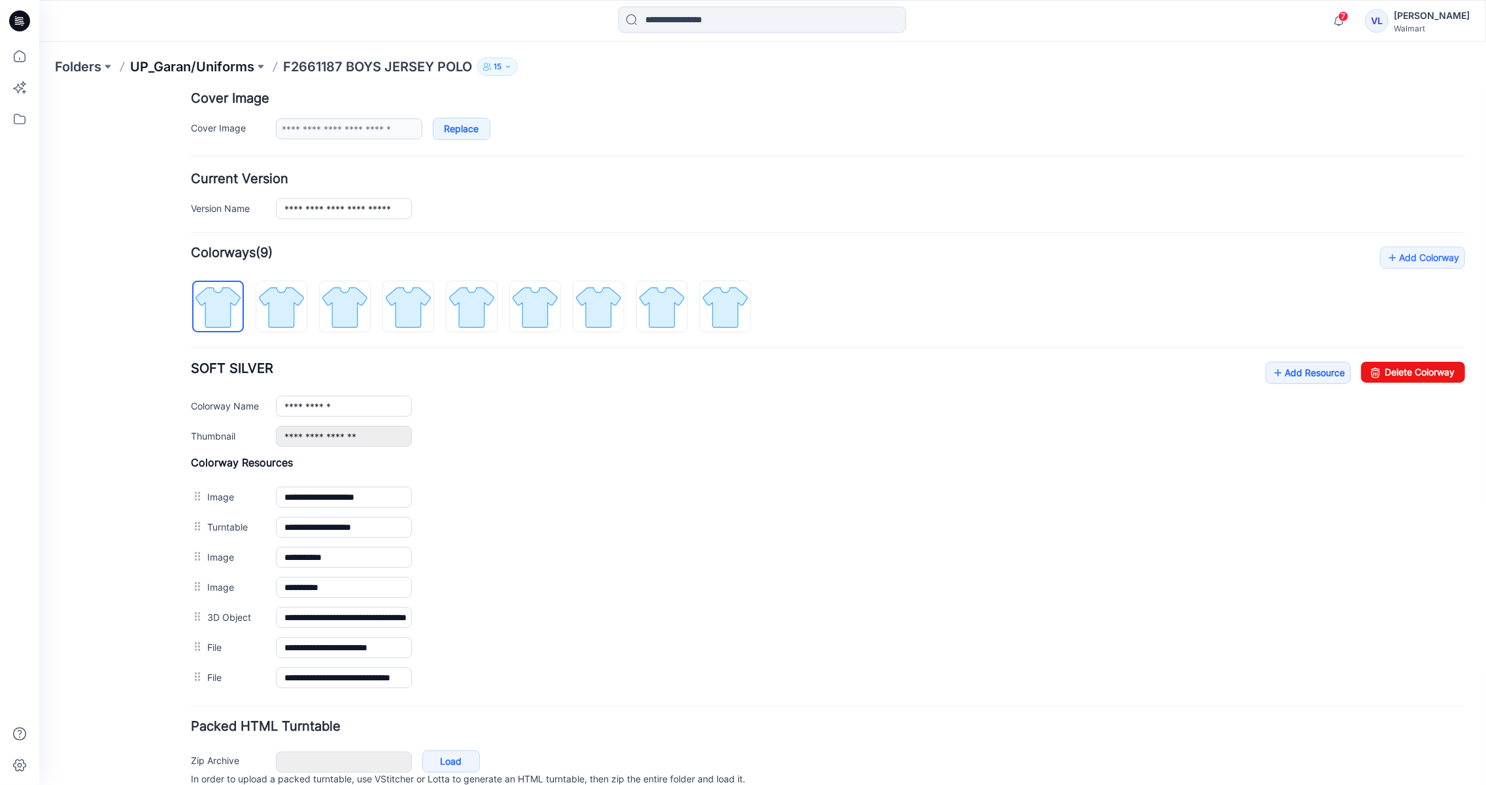
click at [219, 61] on p "UP_Garan/Uniforms" at bounding box center [192, 67] width 124 height 18
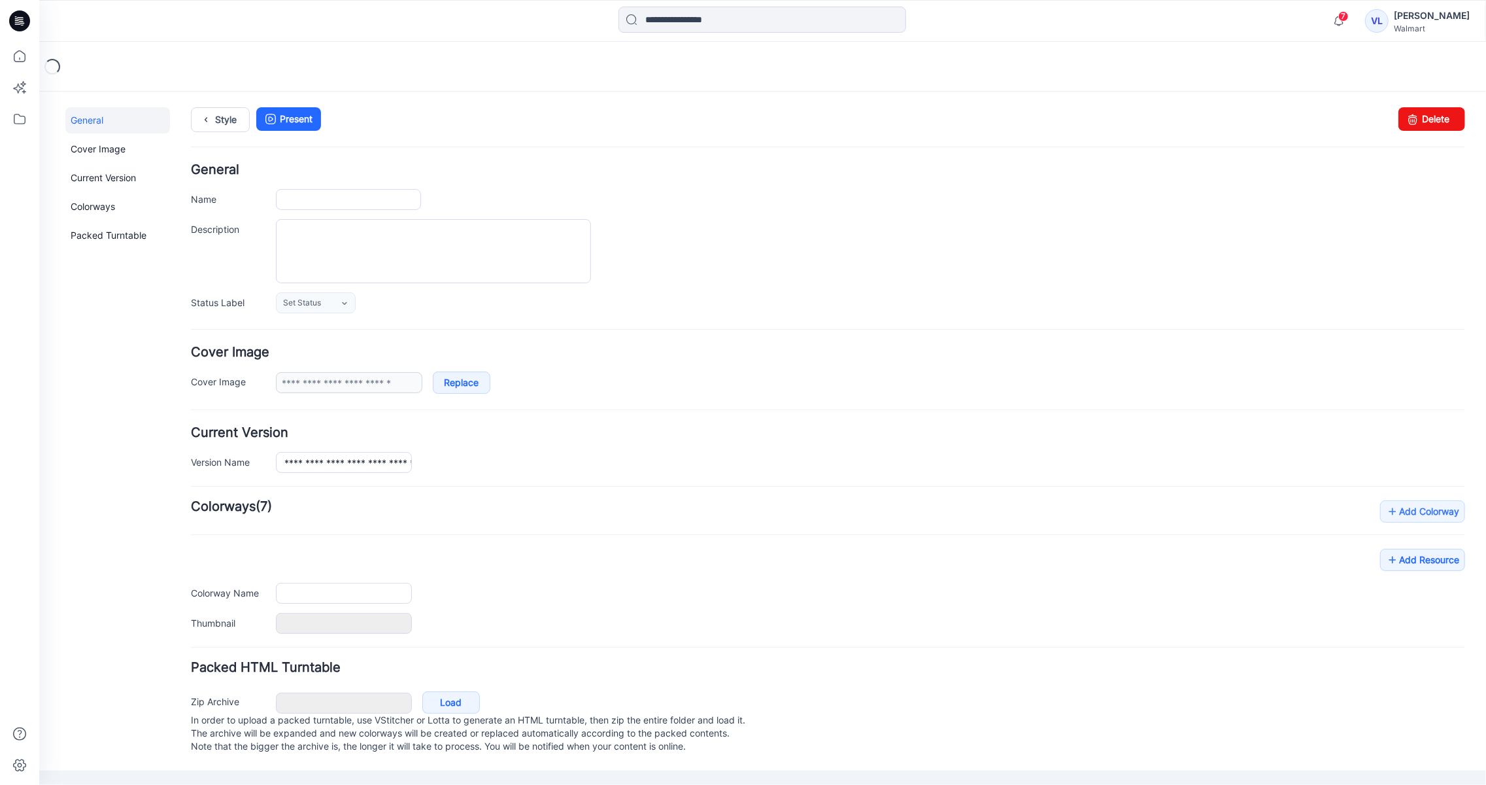
type input "**********"
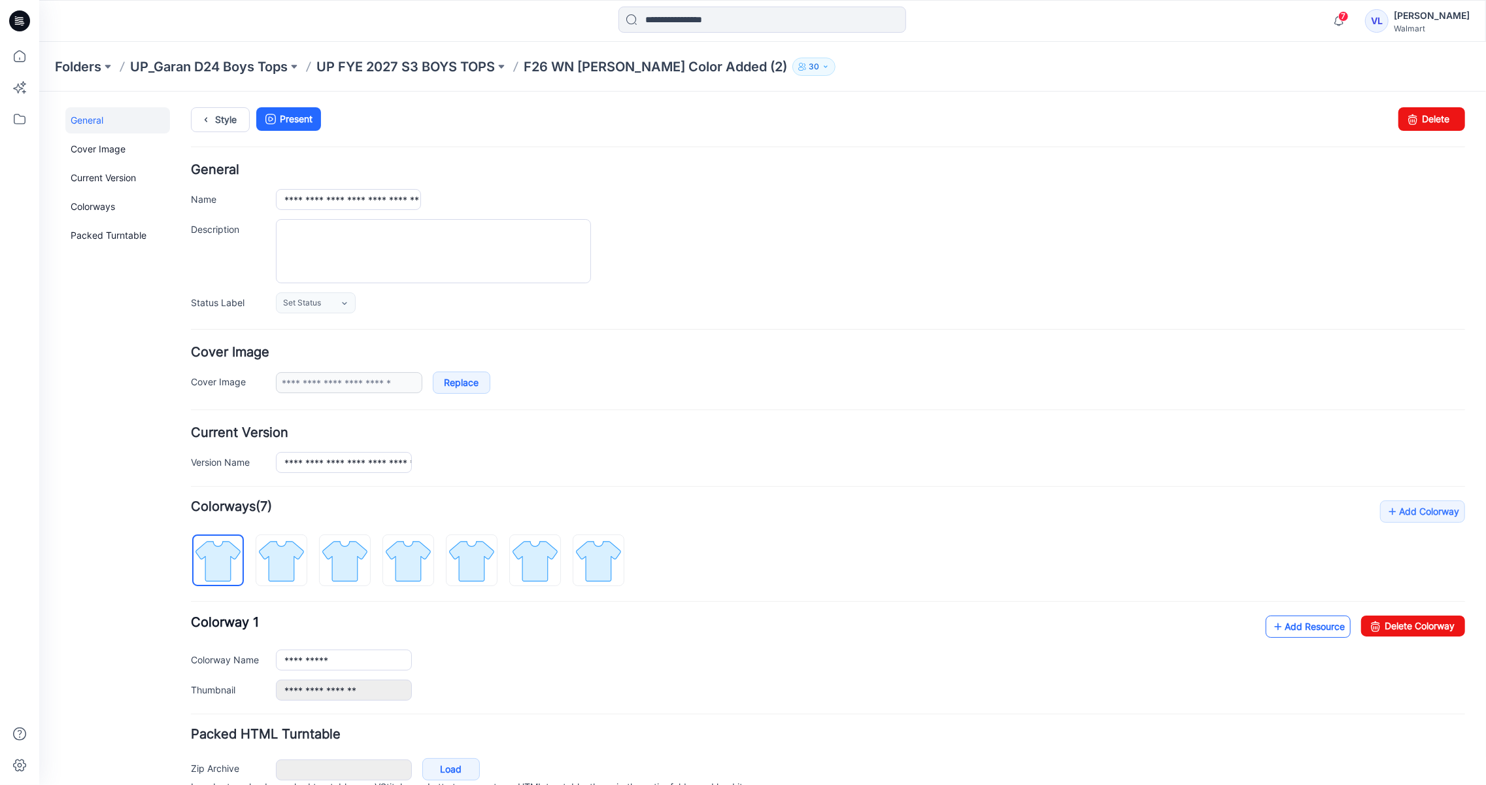
click at [1289, 637] on link "Add Resource" at bounding box center [1307, 626] width 85 height 22
click at [425, 67] on p "UP FYE 2027 S3 BOYS TOPS" at bounding box center [405, 67] width 179 height 18
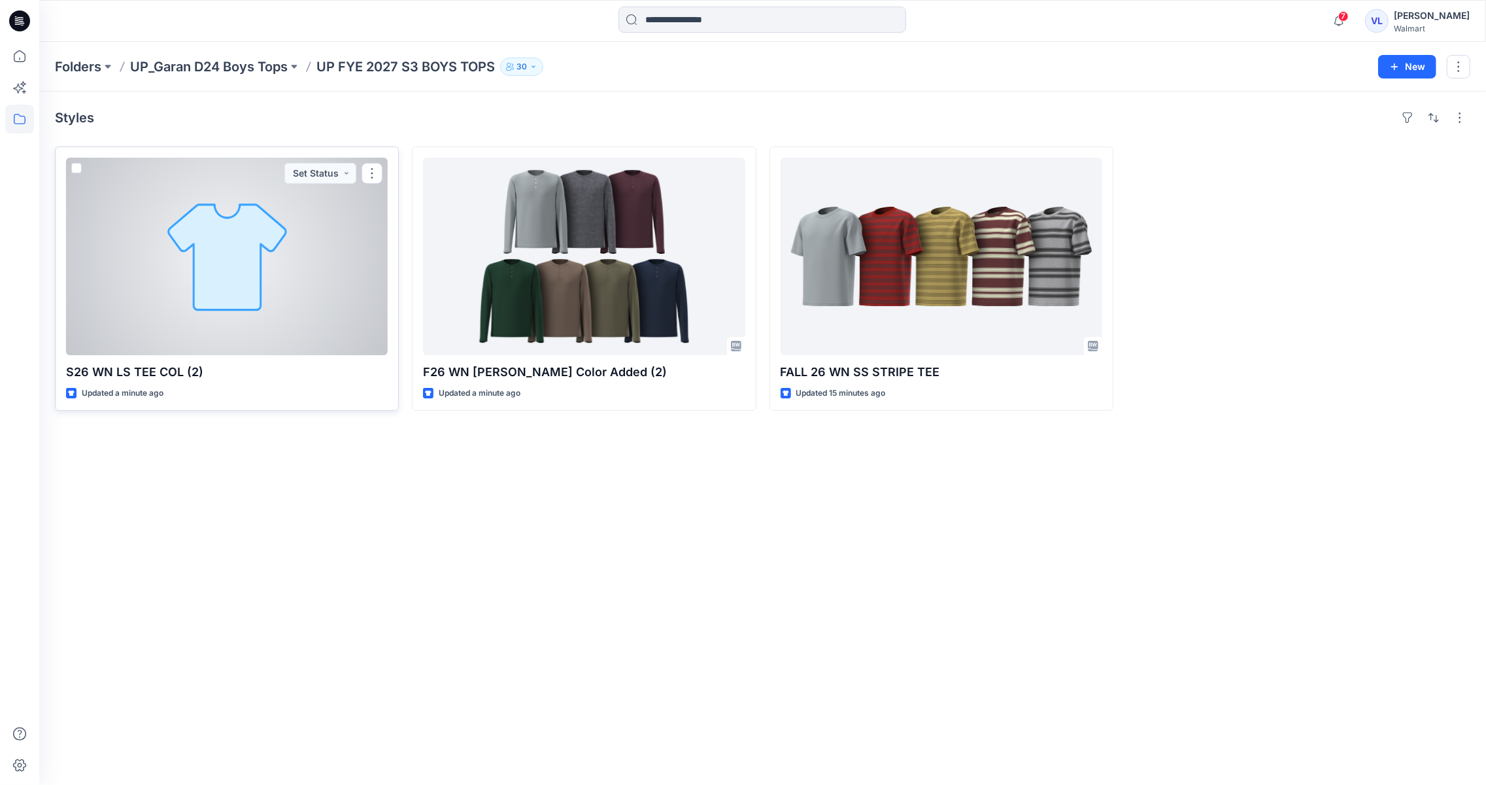
click at [277, 271] on div at bounding box center [227, 256] width 322 height 197
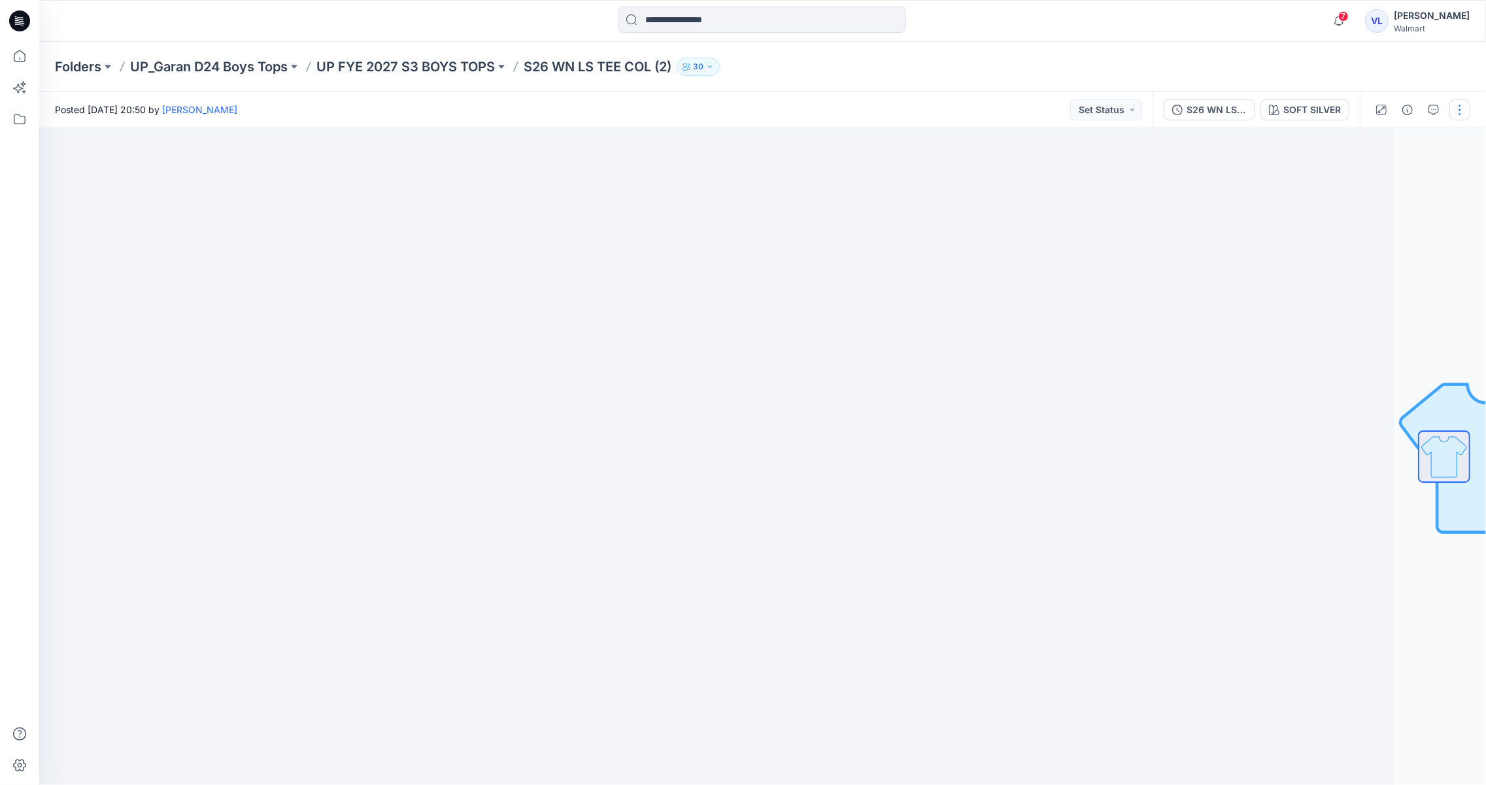
click at [1459, 112] on button "button" at bounding box center [1460, 109] width 21 height 21
click at [1382, 175] on p "Edit" at bounding box center [1377, 177] width 16 height 14
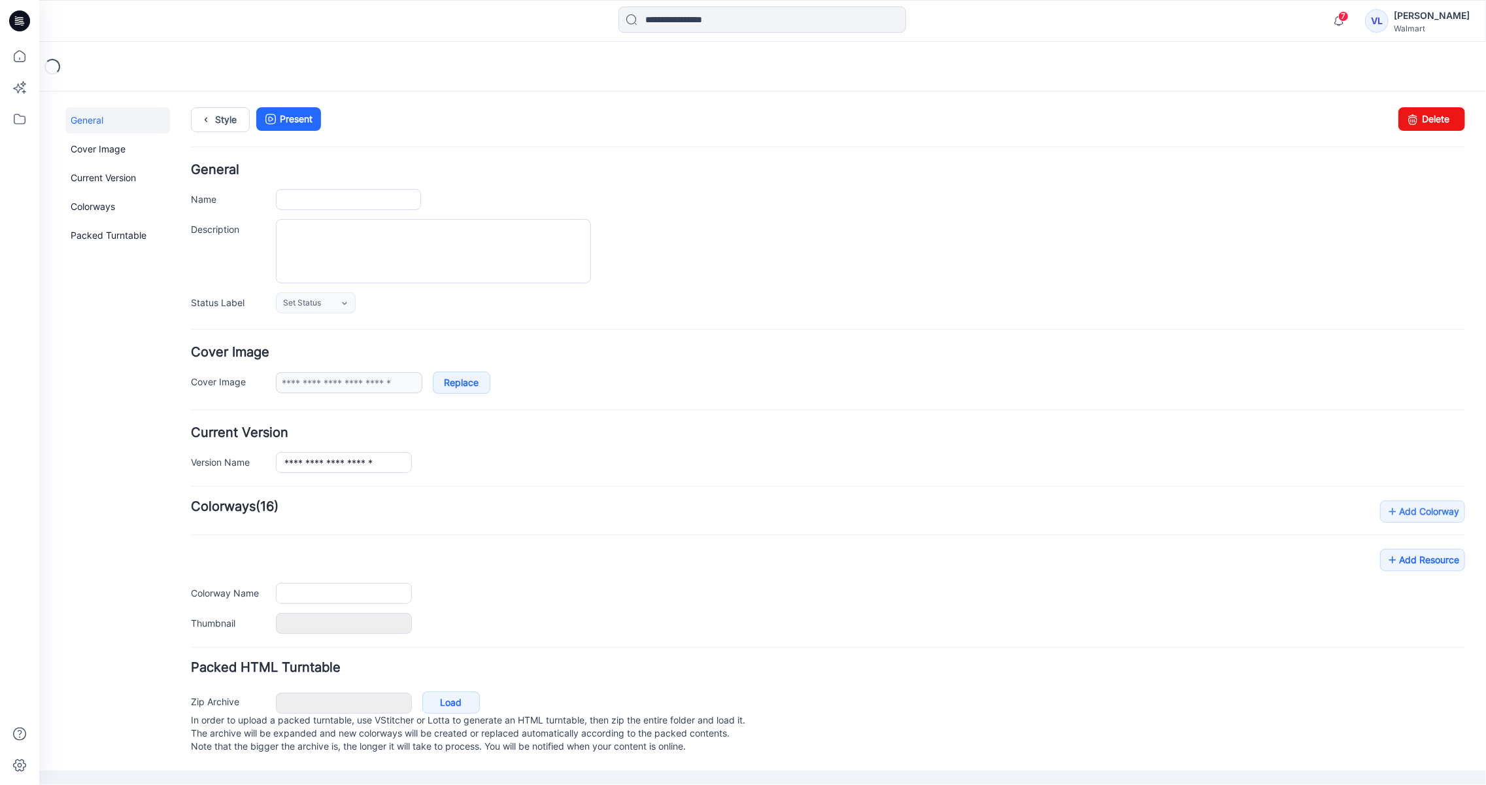
type input "**********"
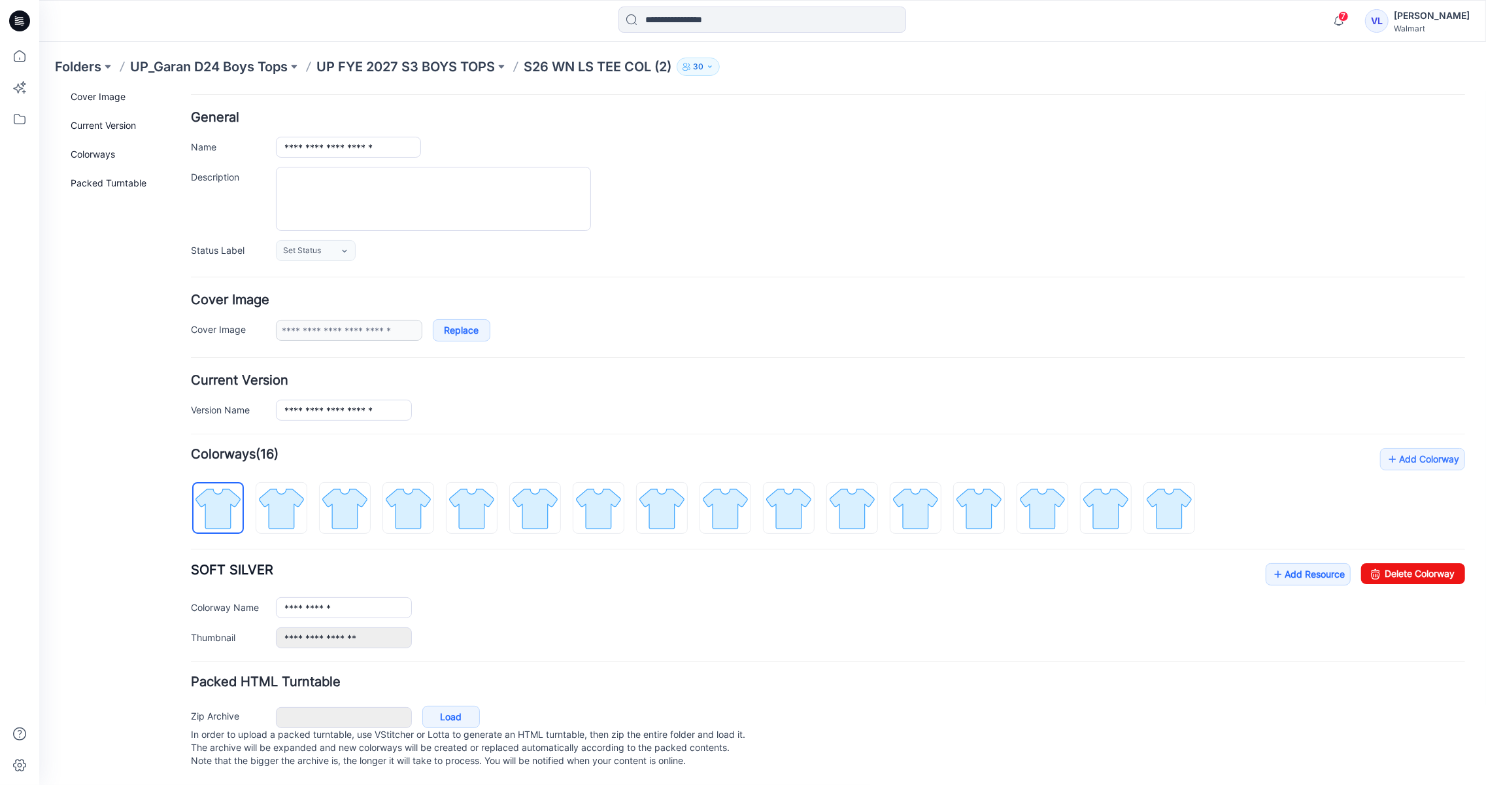
scroll to position [71, 0]
click at [1286, 562] on link "Add Resource" at bounding box center [1307, 573] width 85 height 22
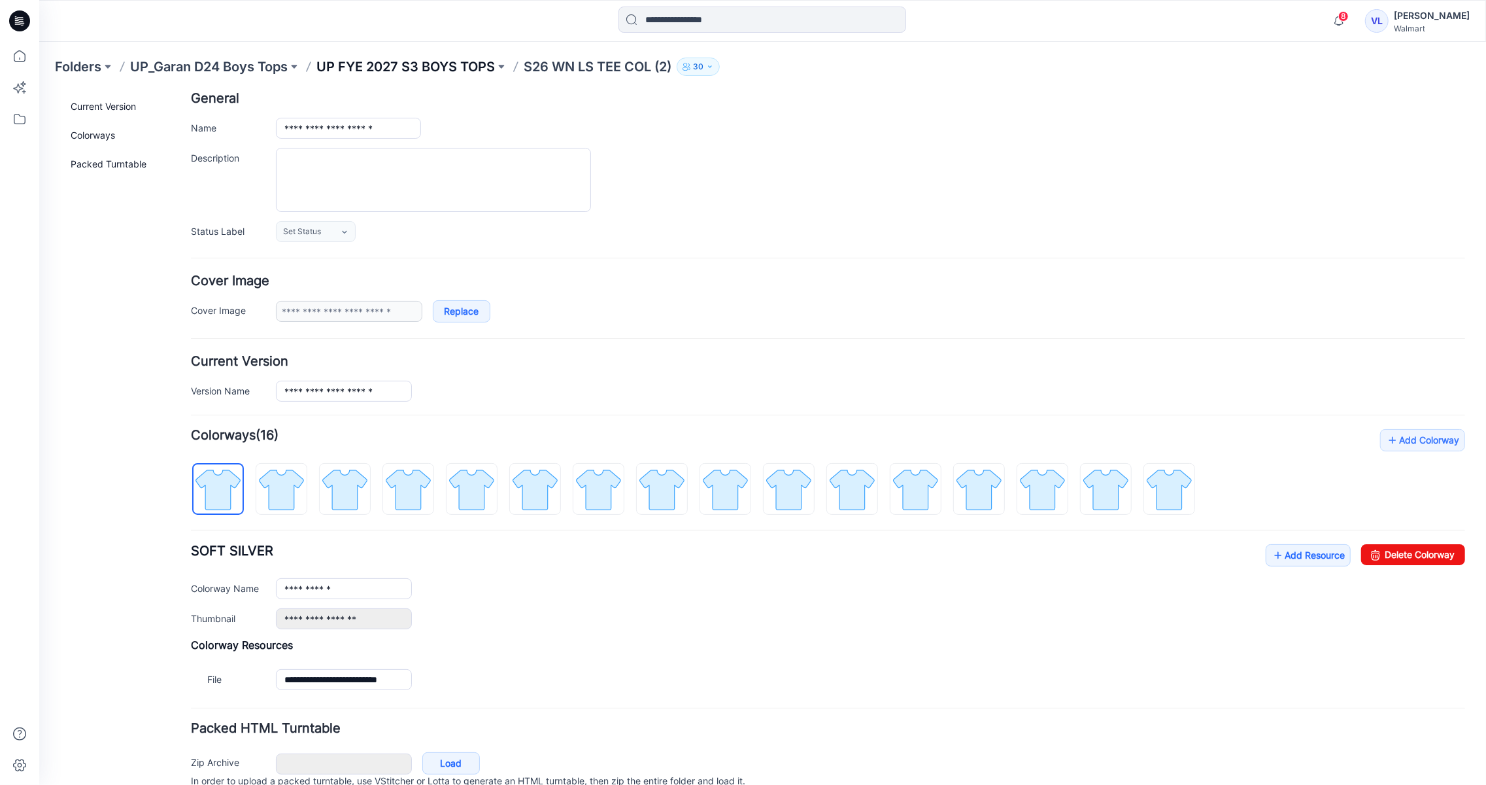
click at [418, 61] on p "UP FYE 2027 S3 BOYS TOPS" at bounding box center [405, 67] width 179 height 18
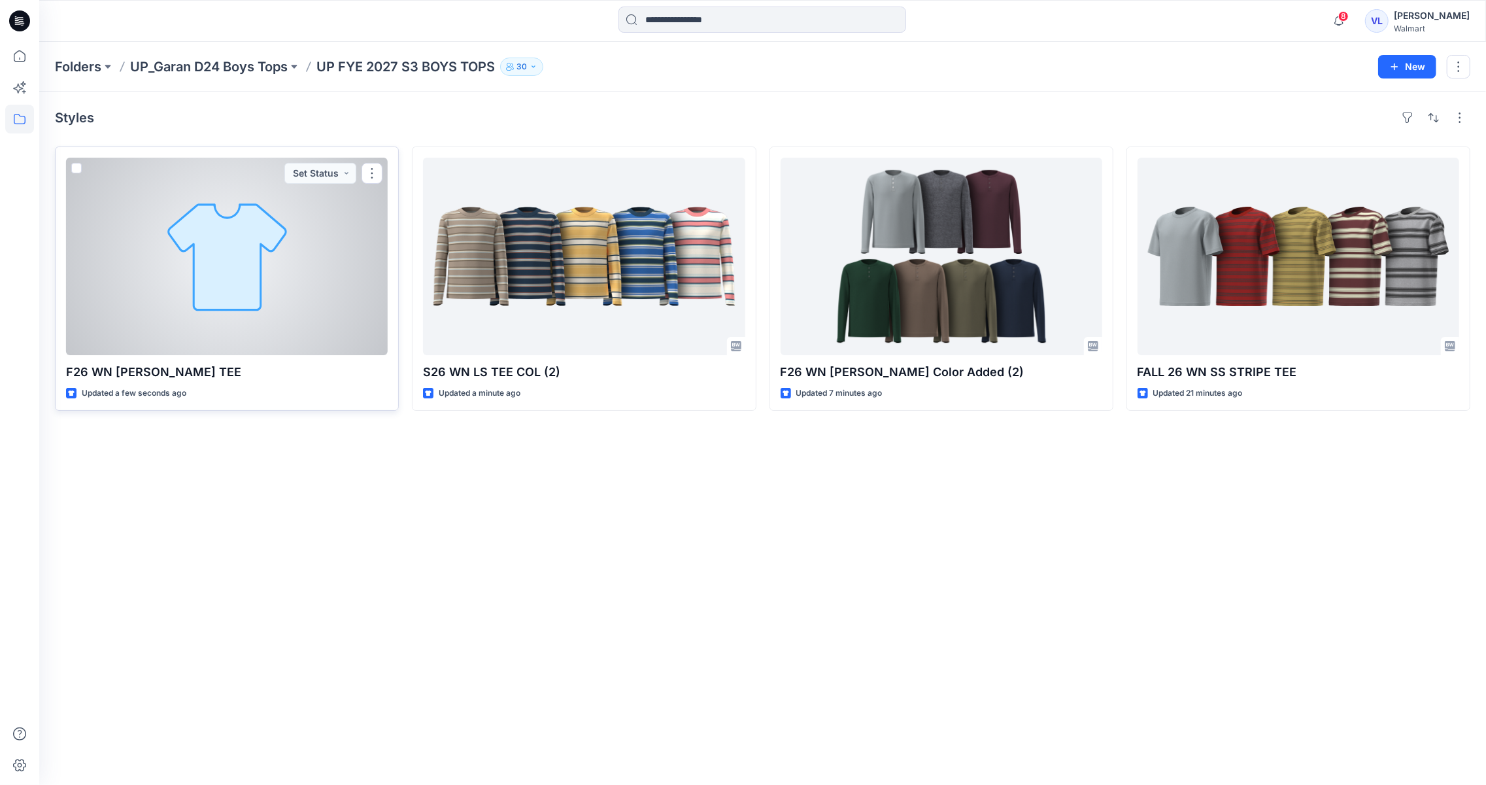
click at [243, 256] on div at bounding box center [227, 256] width 322 height 197
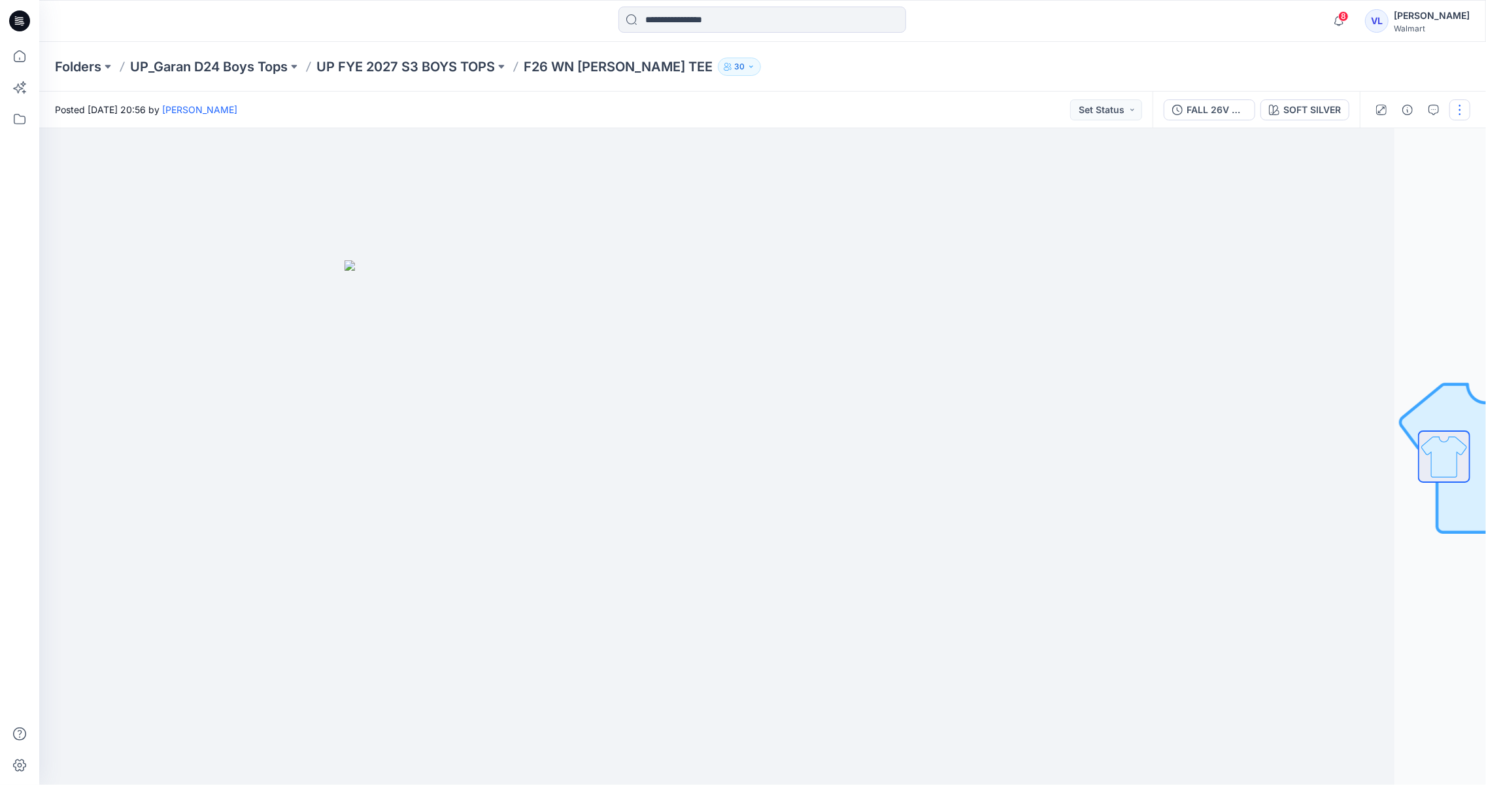
click at [1463, 105] on button "button" at bounding box center [1460, 109] width 21 height 21
click at [1393, 175] on button "Edit" at bounding box center [1405, 177] width 120 height 24
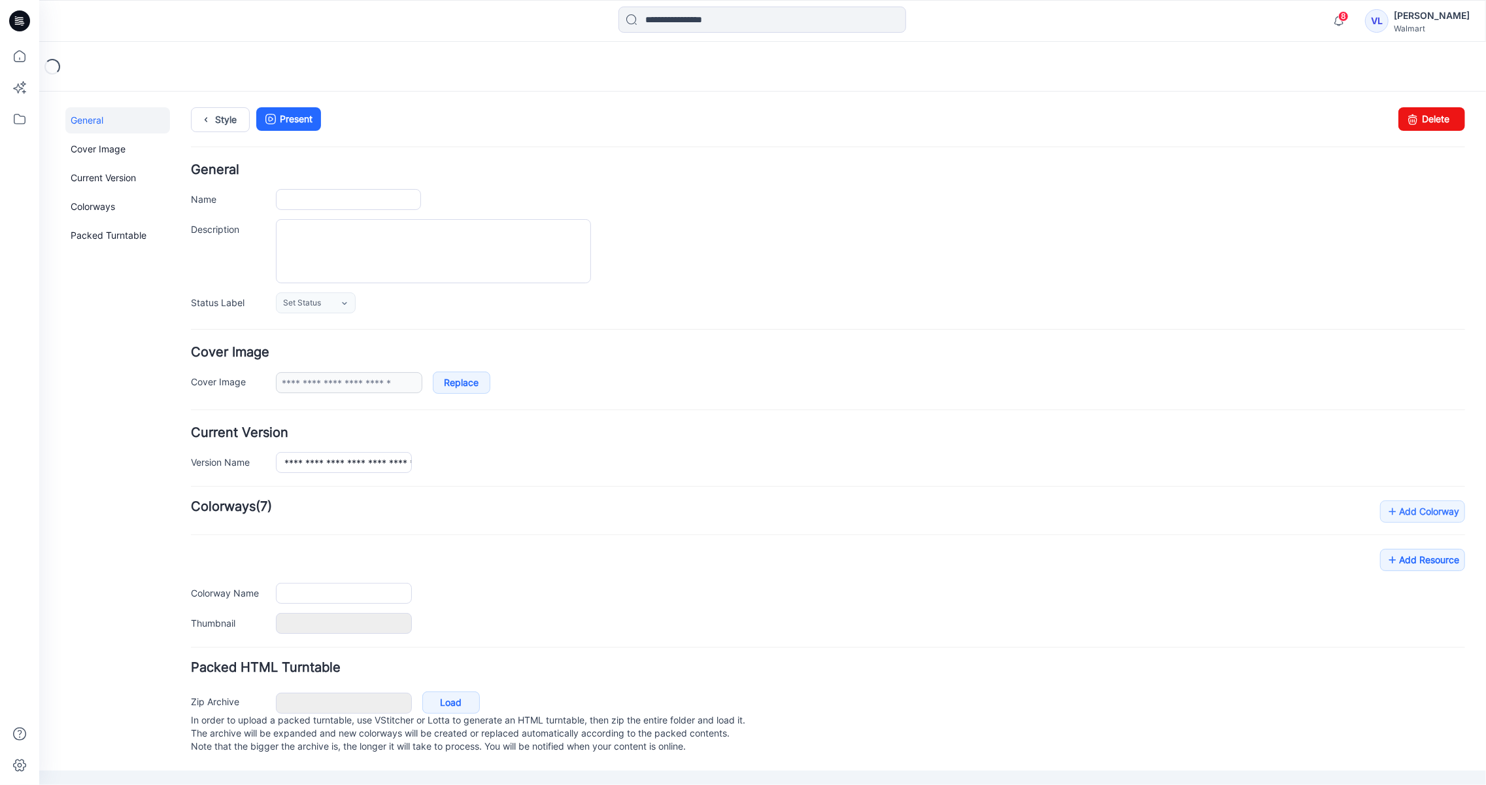
type input "**********"
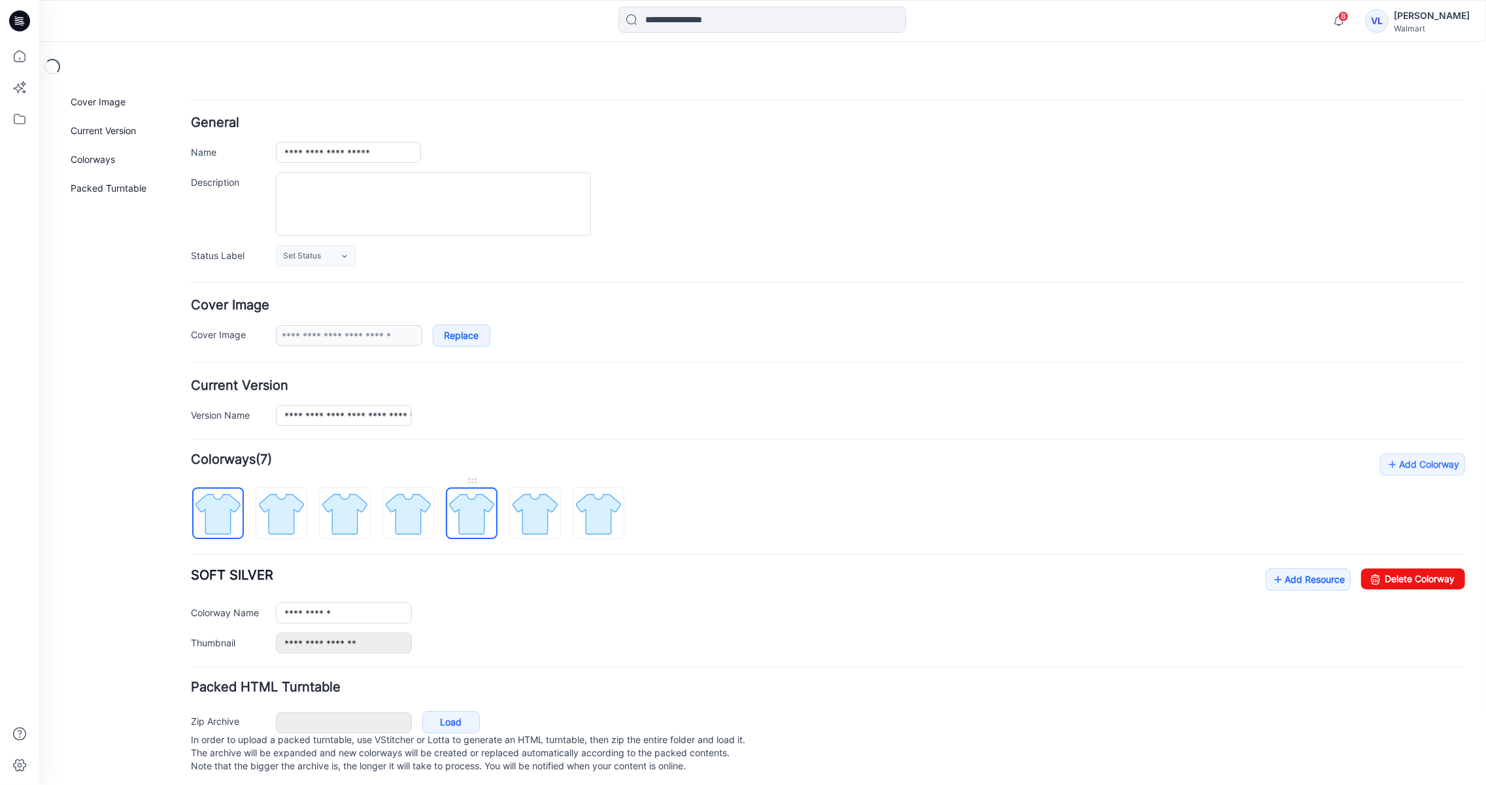
scroll to position [71, 0]
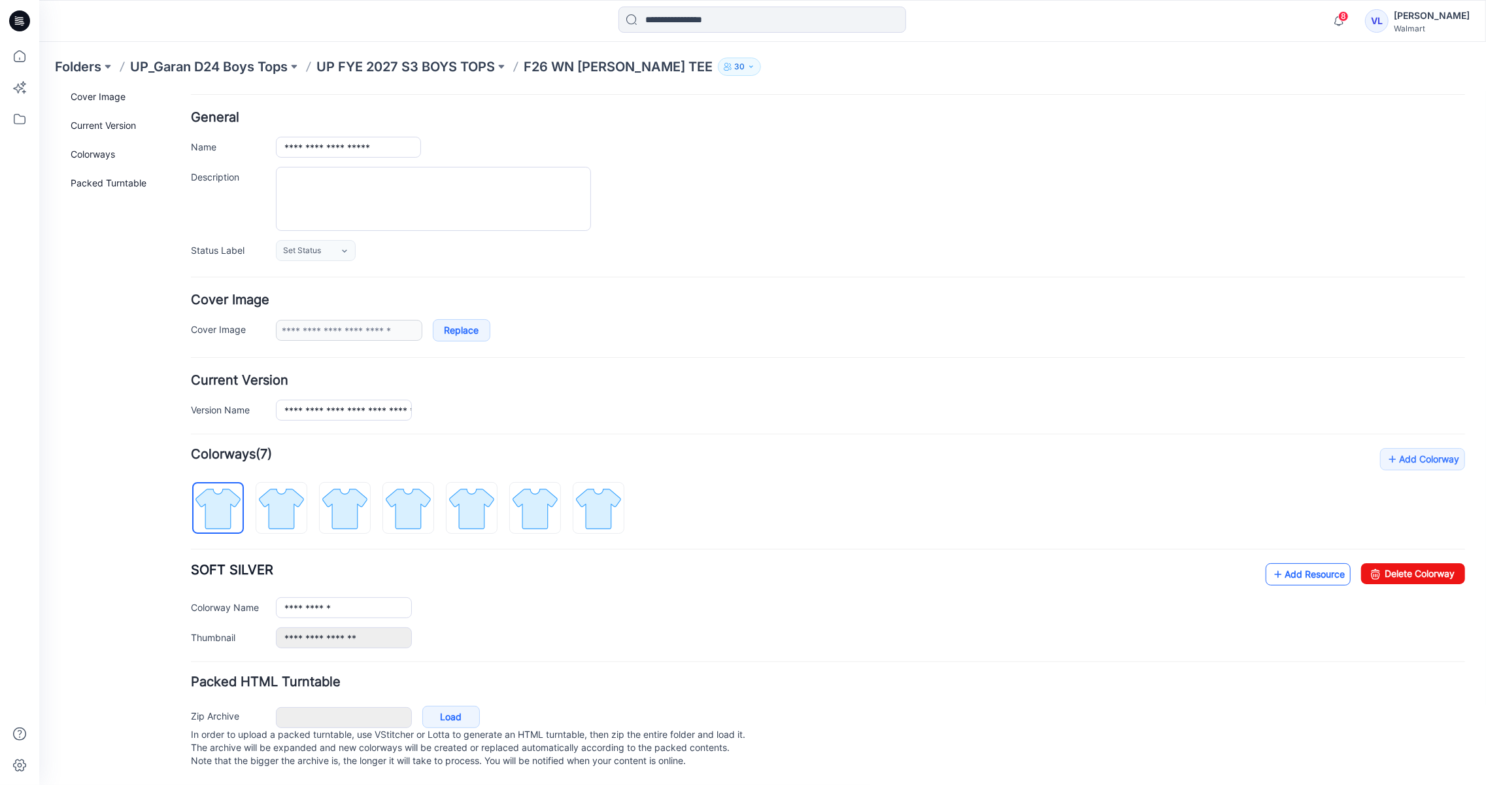
click at [1303, 562] on link "Add Resource" at bounding box center [1307, 573] width 85 height 22
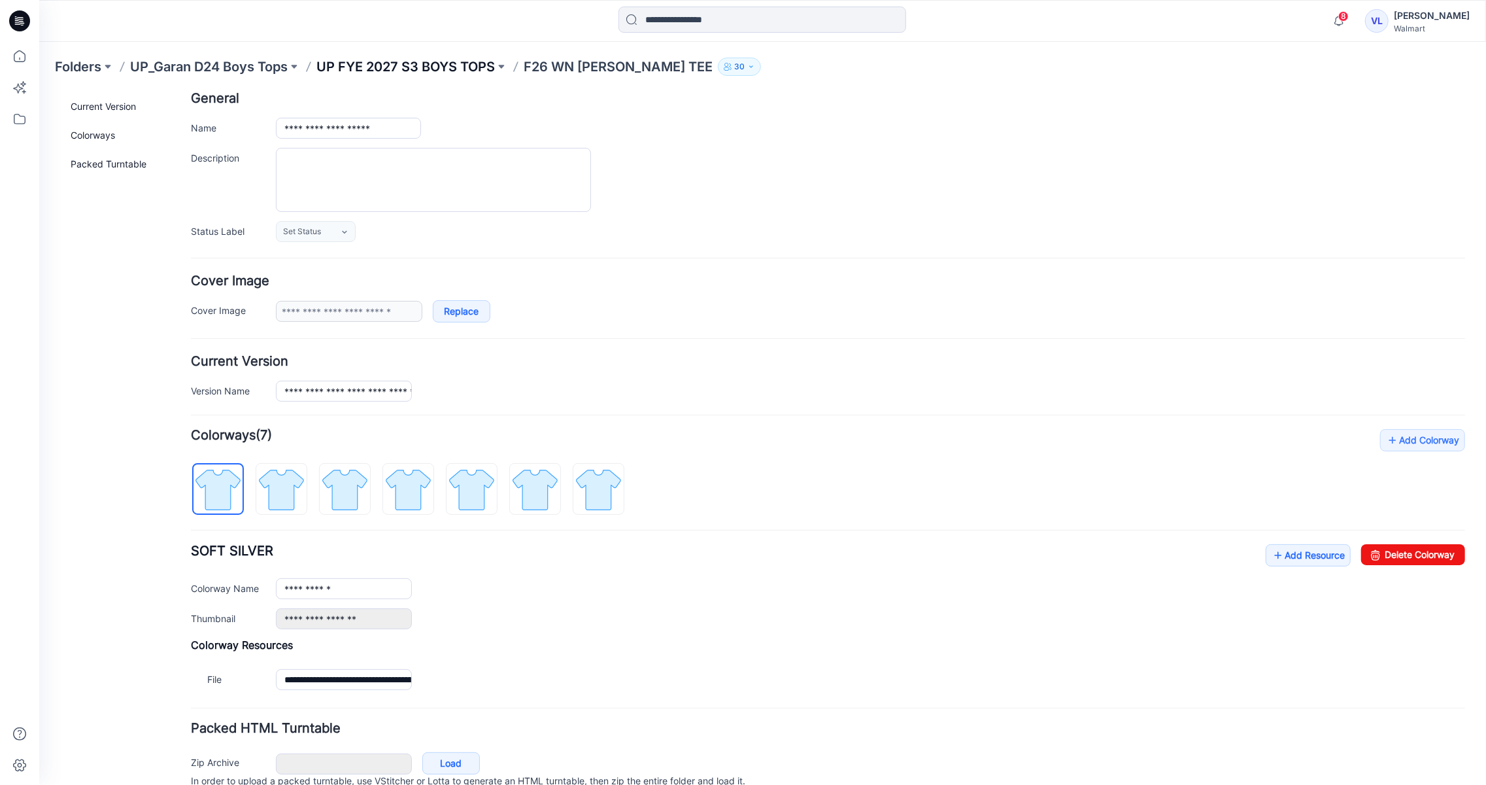
click at [489, 69] on p "UP FYE 2027 S3 BOYS TOPS" at bounding box center [405, 67] width 179 height 18
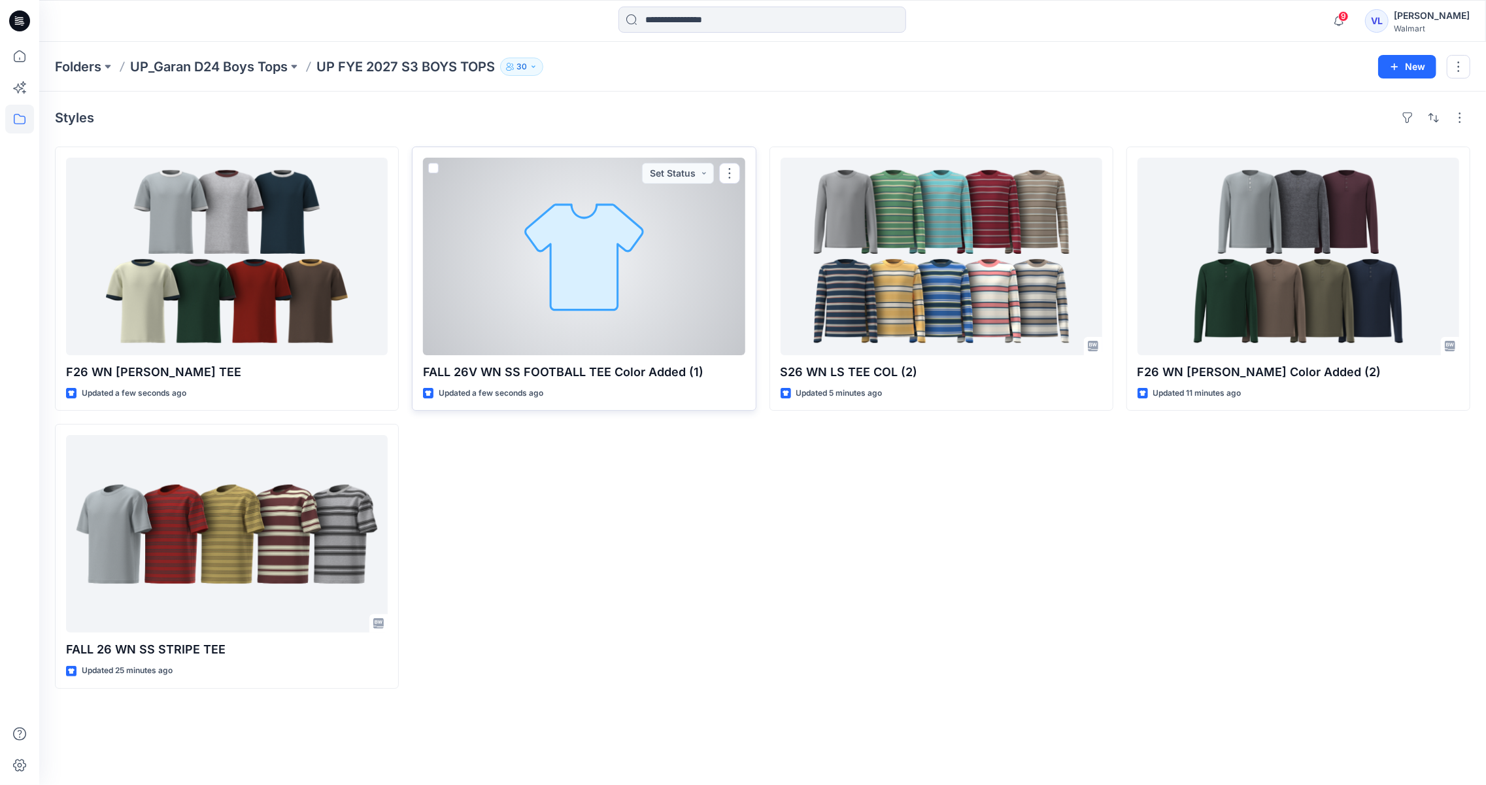
click at [560, 277] on div at bounding box center [584, 256] width 322 height 197
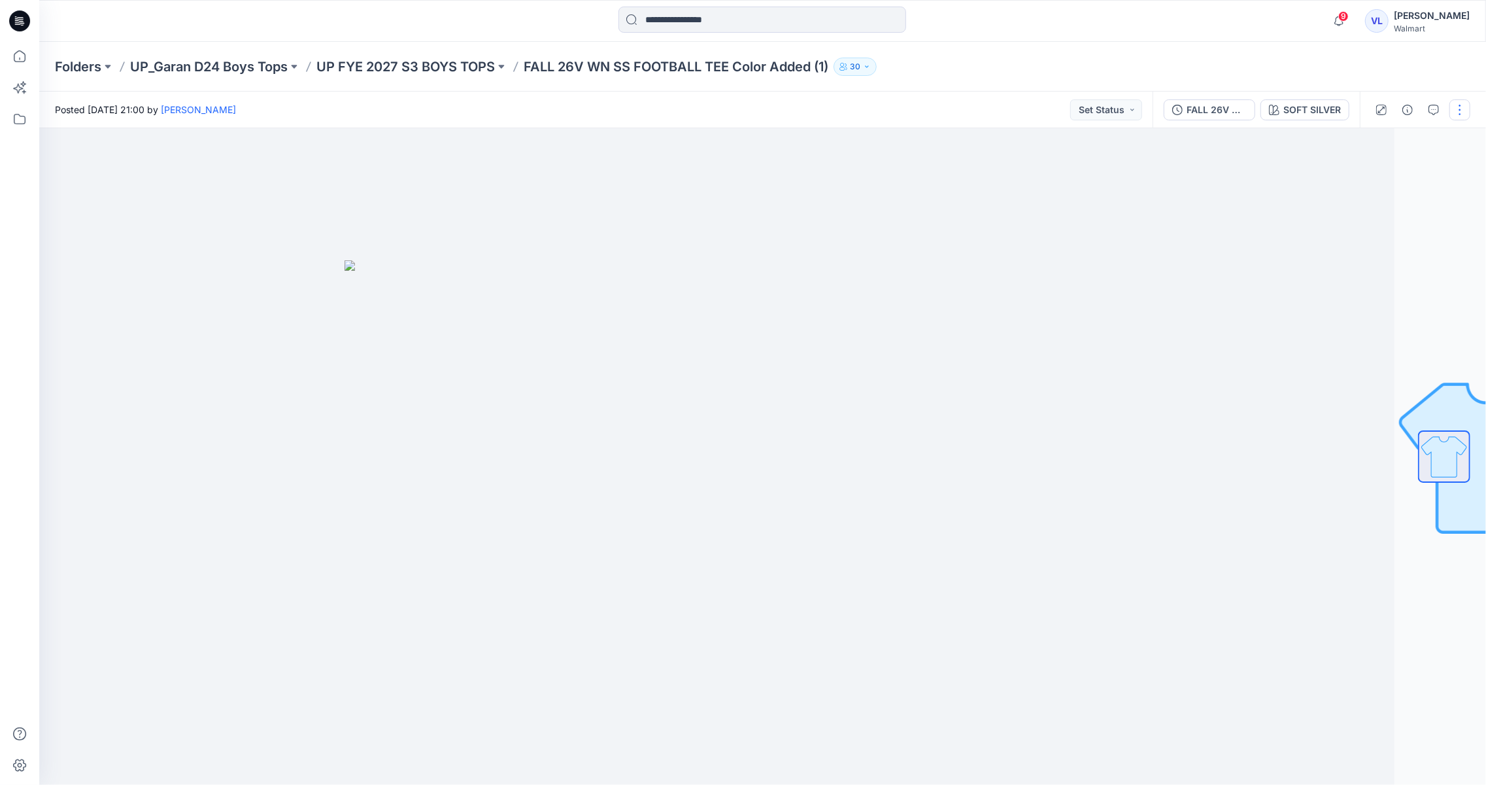
click at [1457, 111] on button "button" at bounding box center [1460, 109] width 21 height 21
click at [1380, 167] on button "Edit" at bounding box center [1405, 177] width 120 height 24
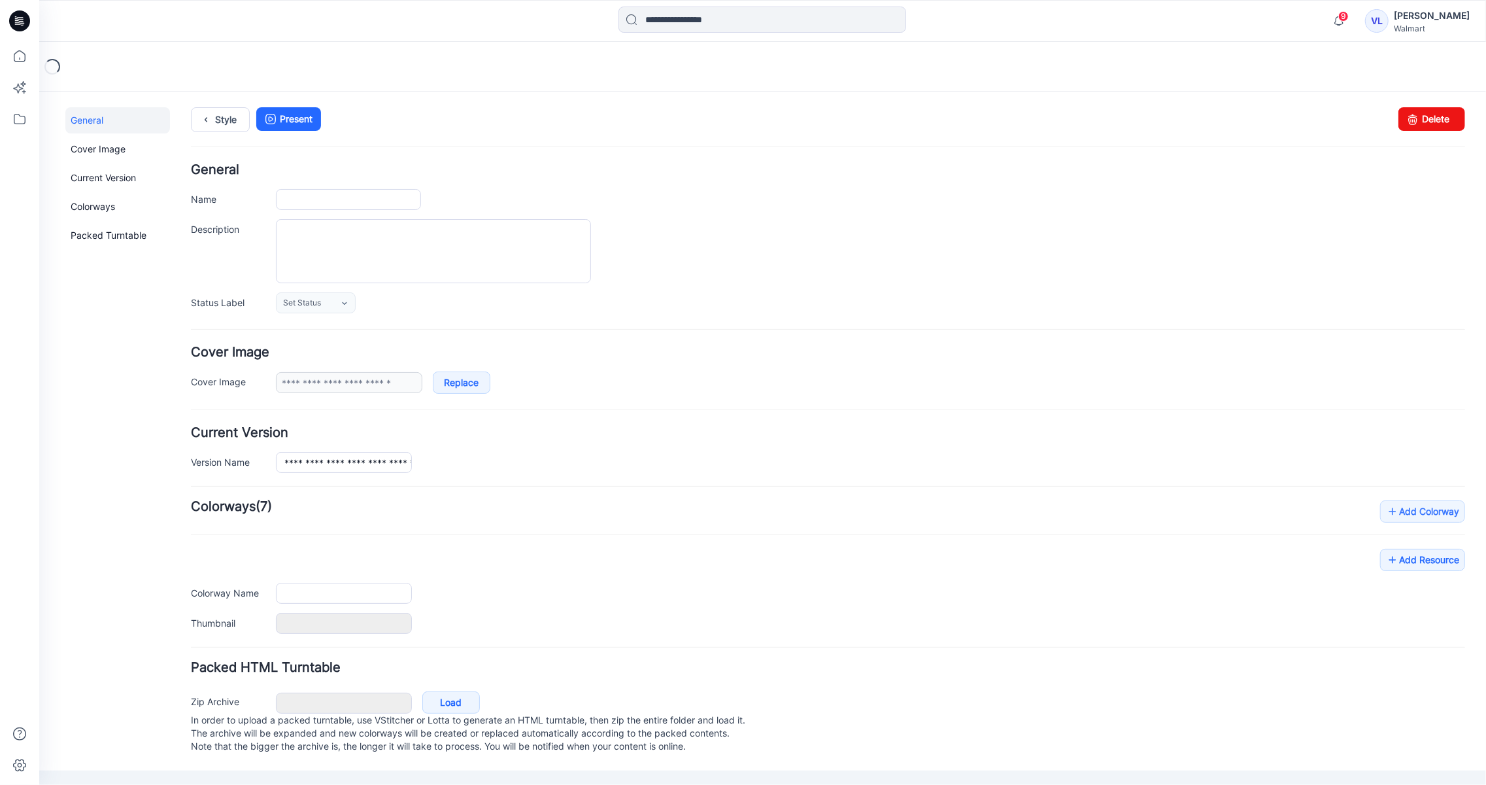
type input "**********"
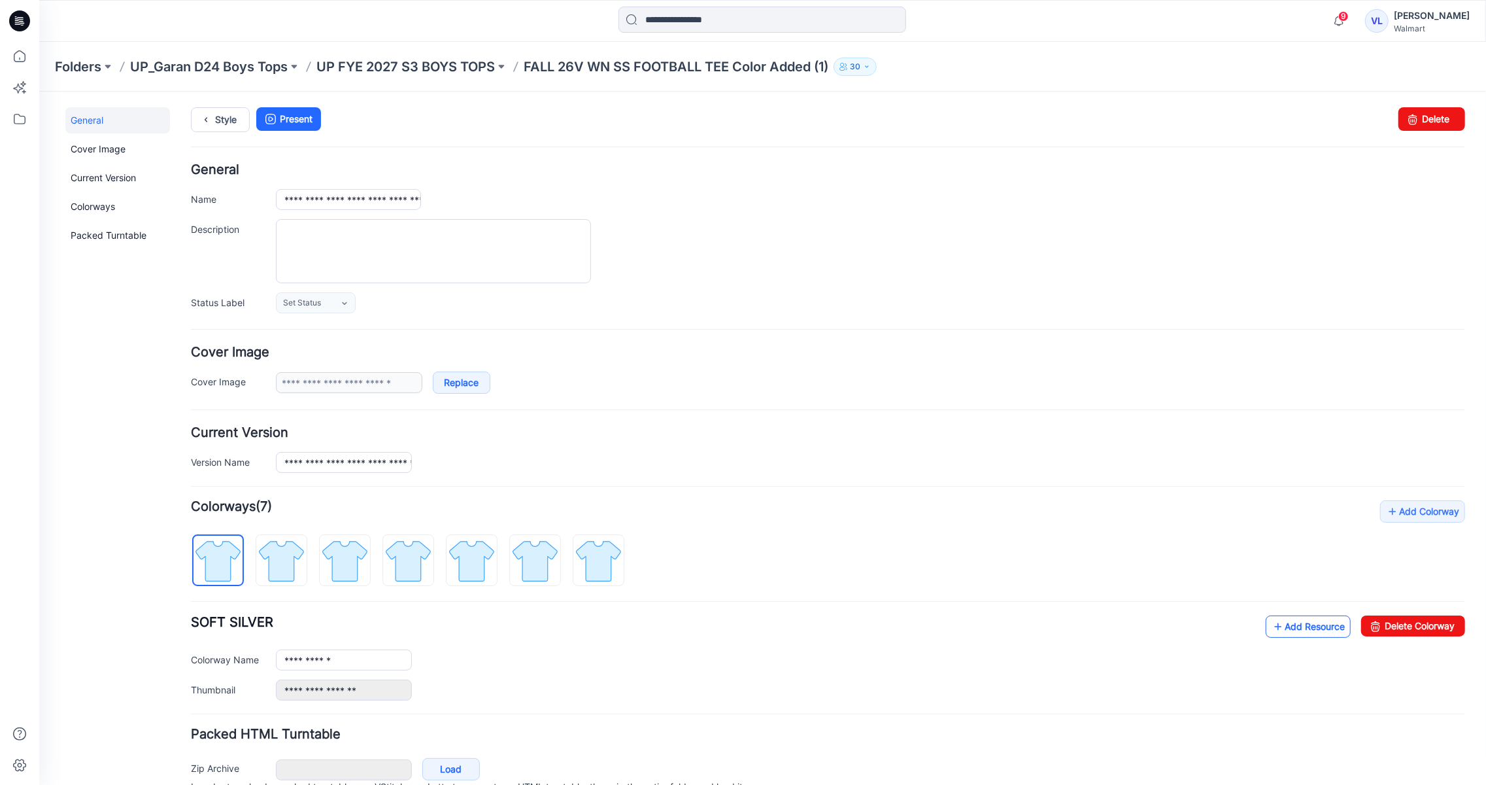
click at [1291, 625] on link "Add Resource" at bounding box center [1307, 626] width 85 height 22
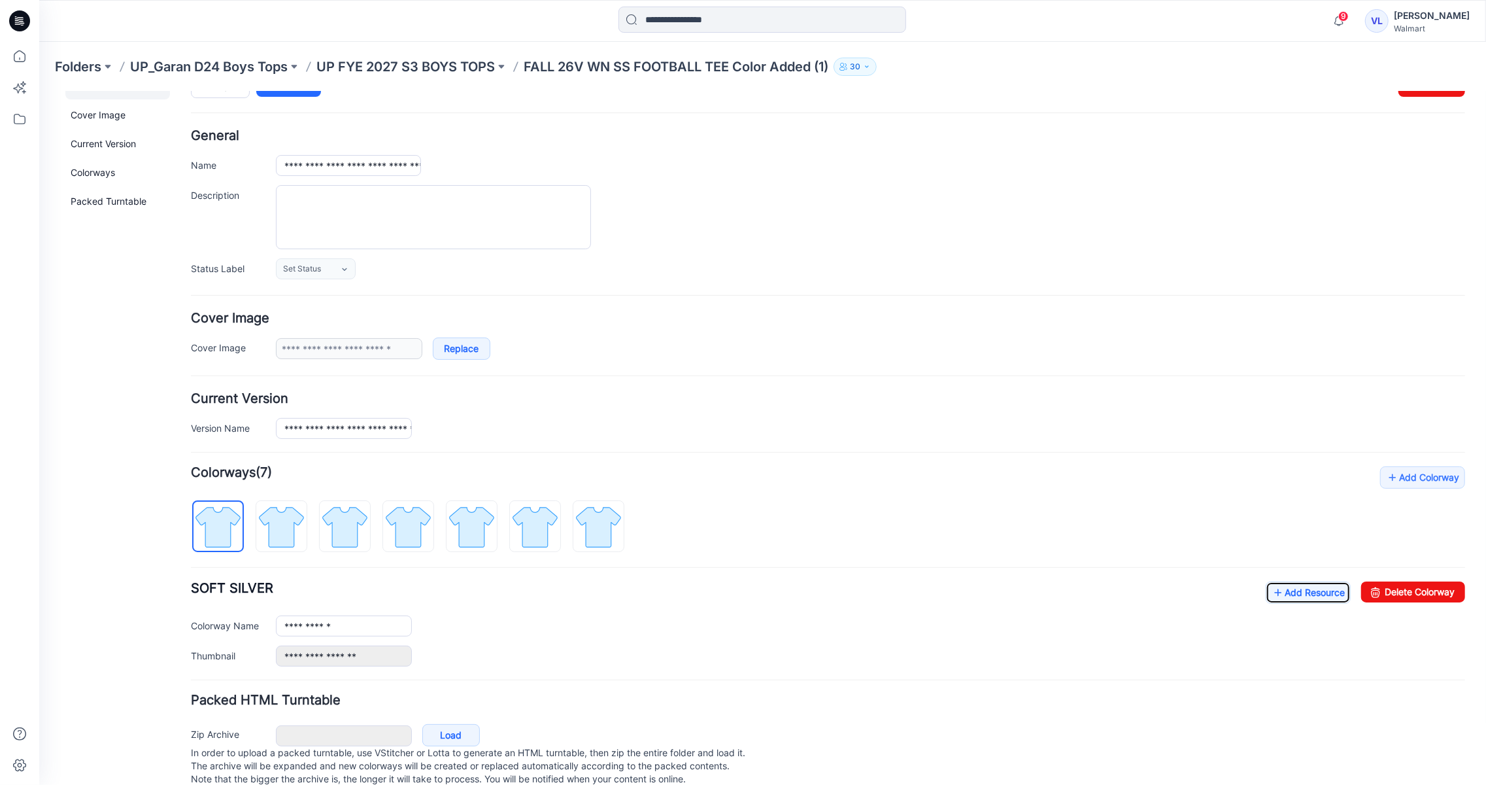
scroll to position [71, 0]
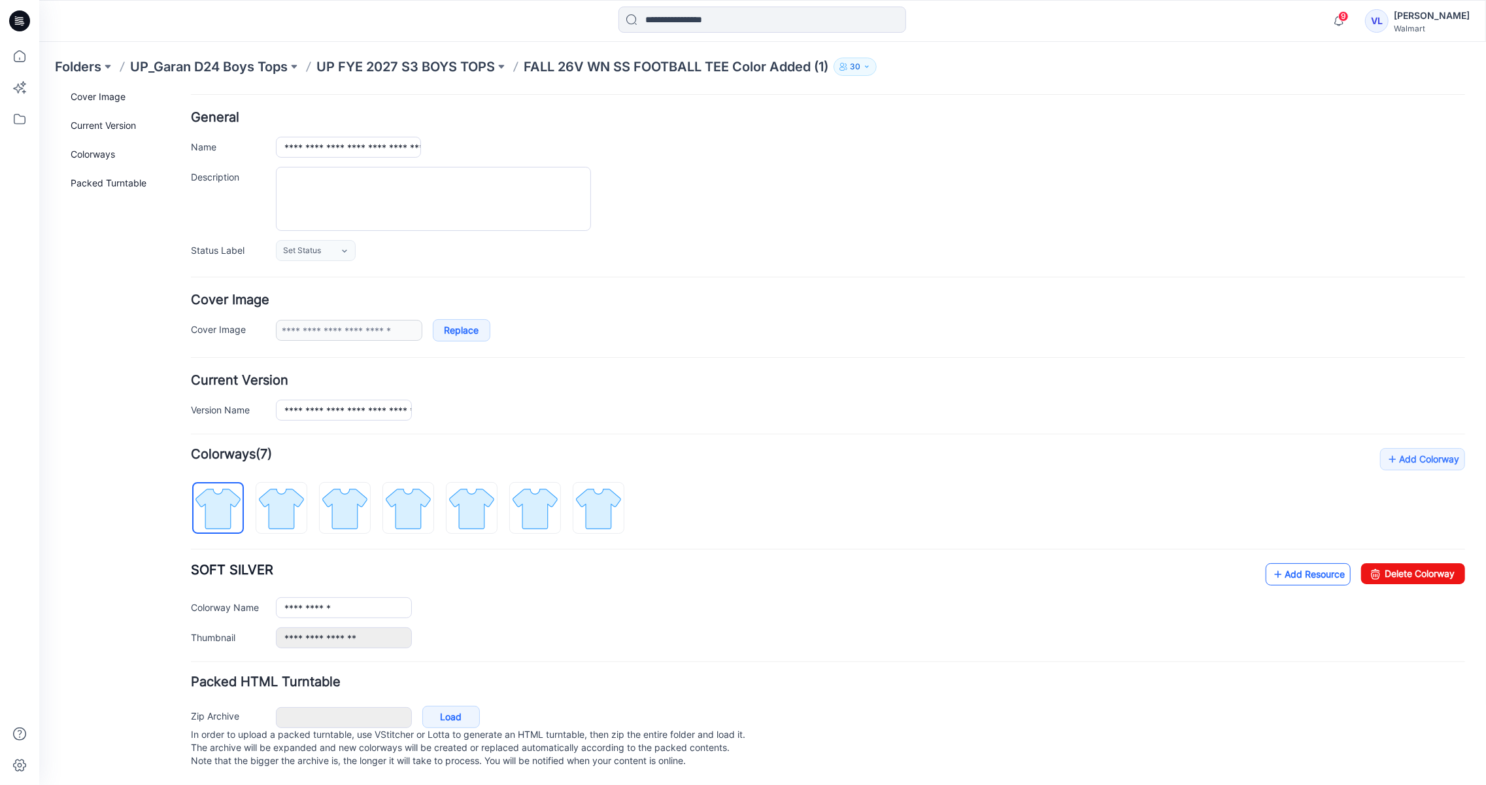
click at [1310, 562] on link "Add Resource" at bounding box center [1307, 573] width 85 height 22
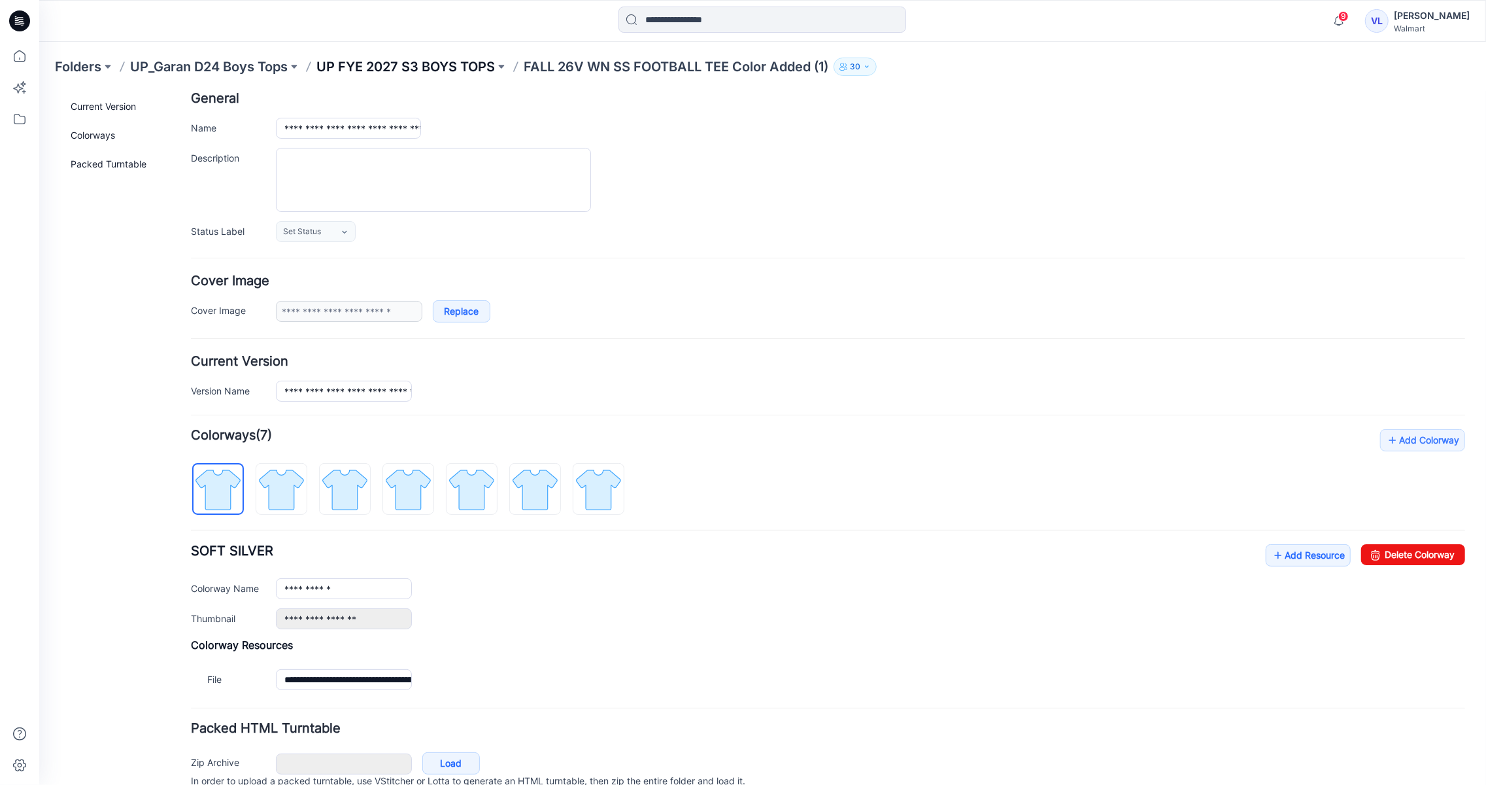
click at [470, 61] on p "UP FYE 2027 S3 BOYS TOPS" at bounding box center [405, 67] width 179 height 18
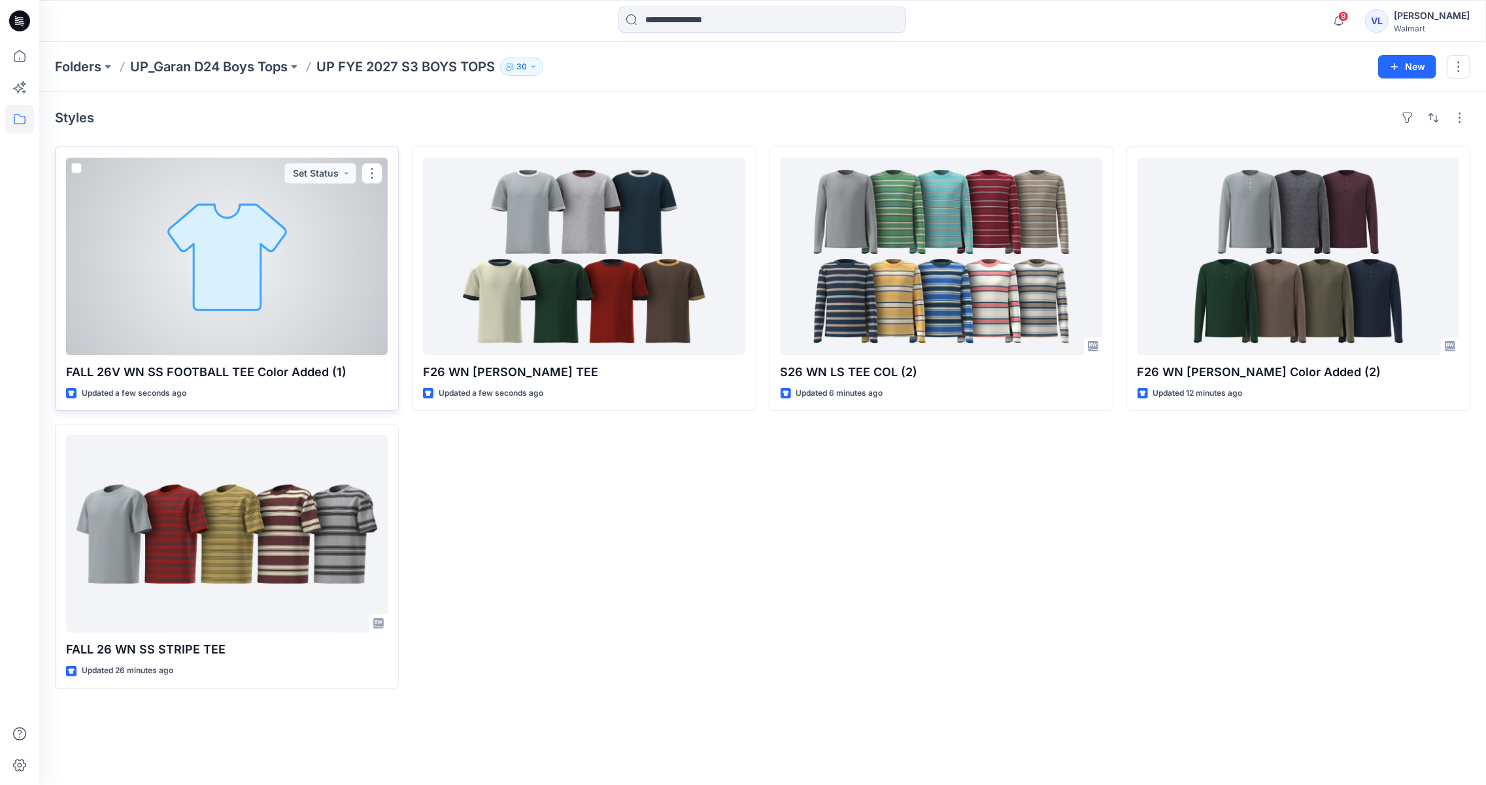
click at [269, 258] on div at bounding box center [227, 256] width 322 height 197
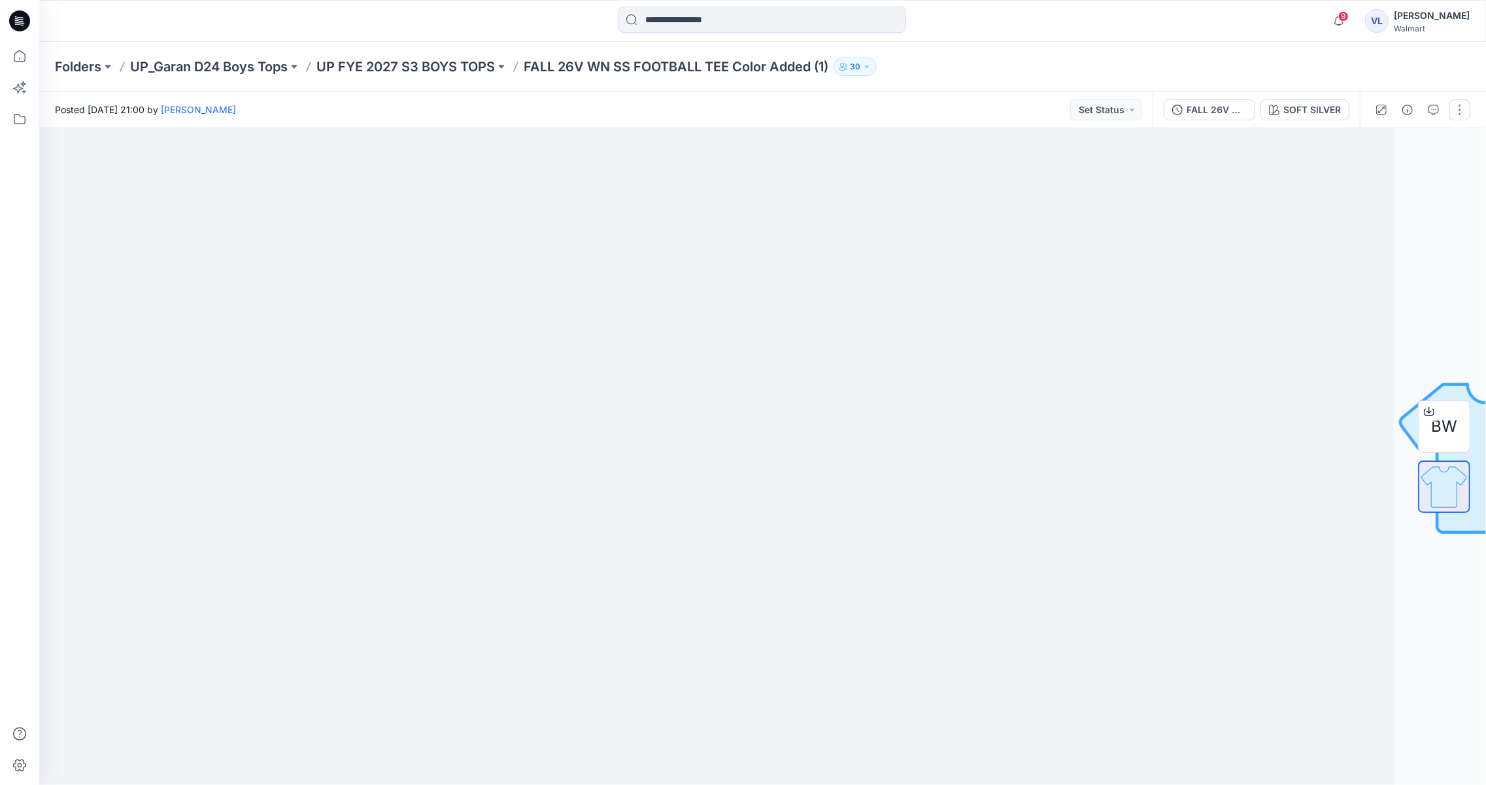
click at [1460, 109] on button "button" at bounding box center [1460, 109] width 21 height 21
click at [1391, 167] on button "Edit" at bounding box center [1405, 177] width 120 height 24
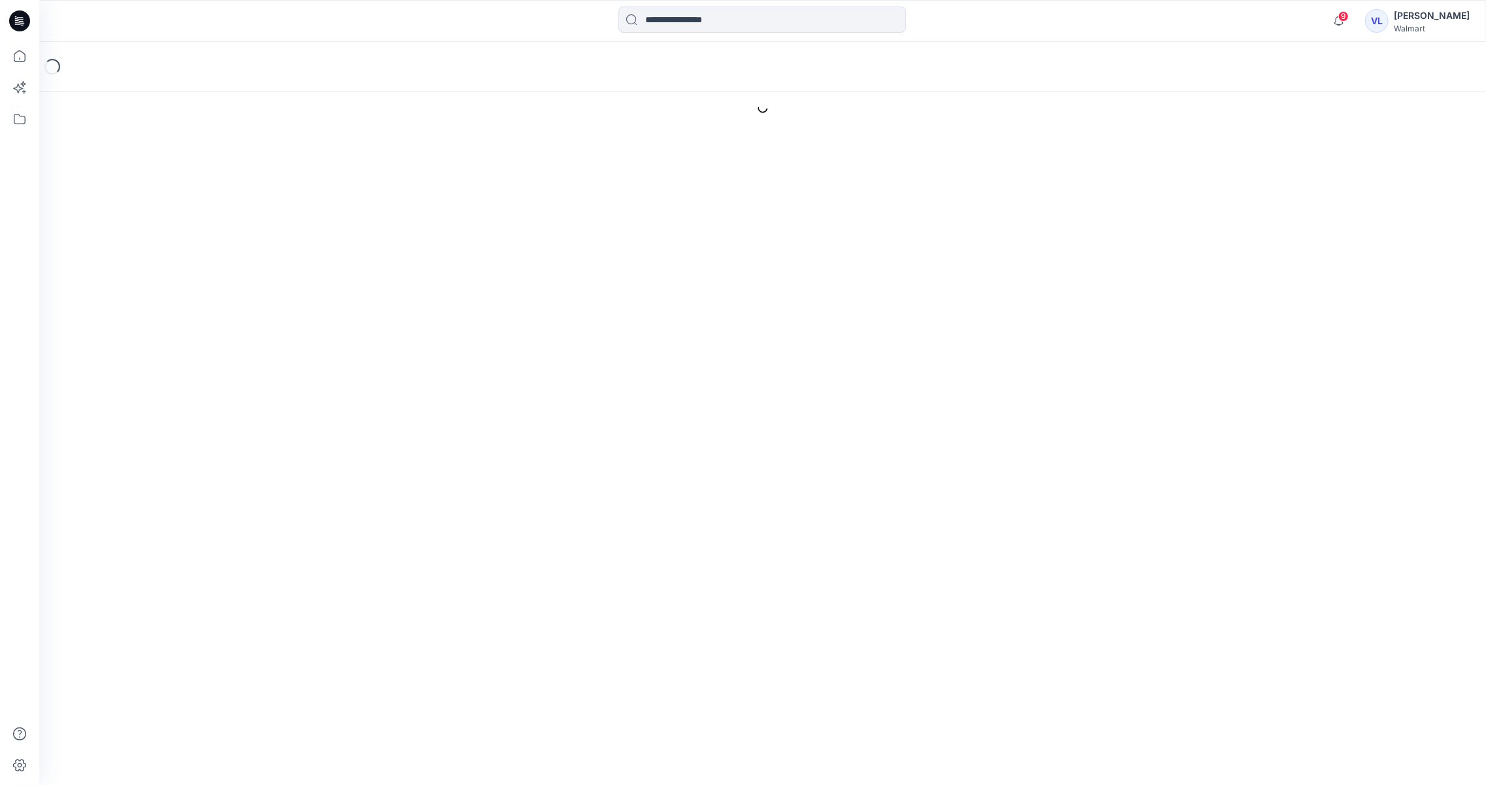
type input "**********"
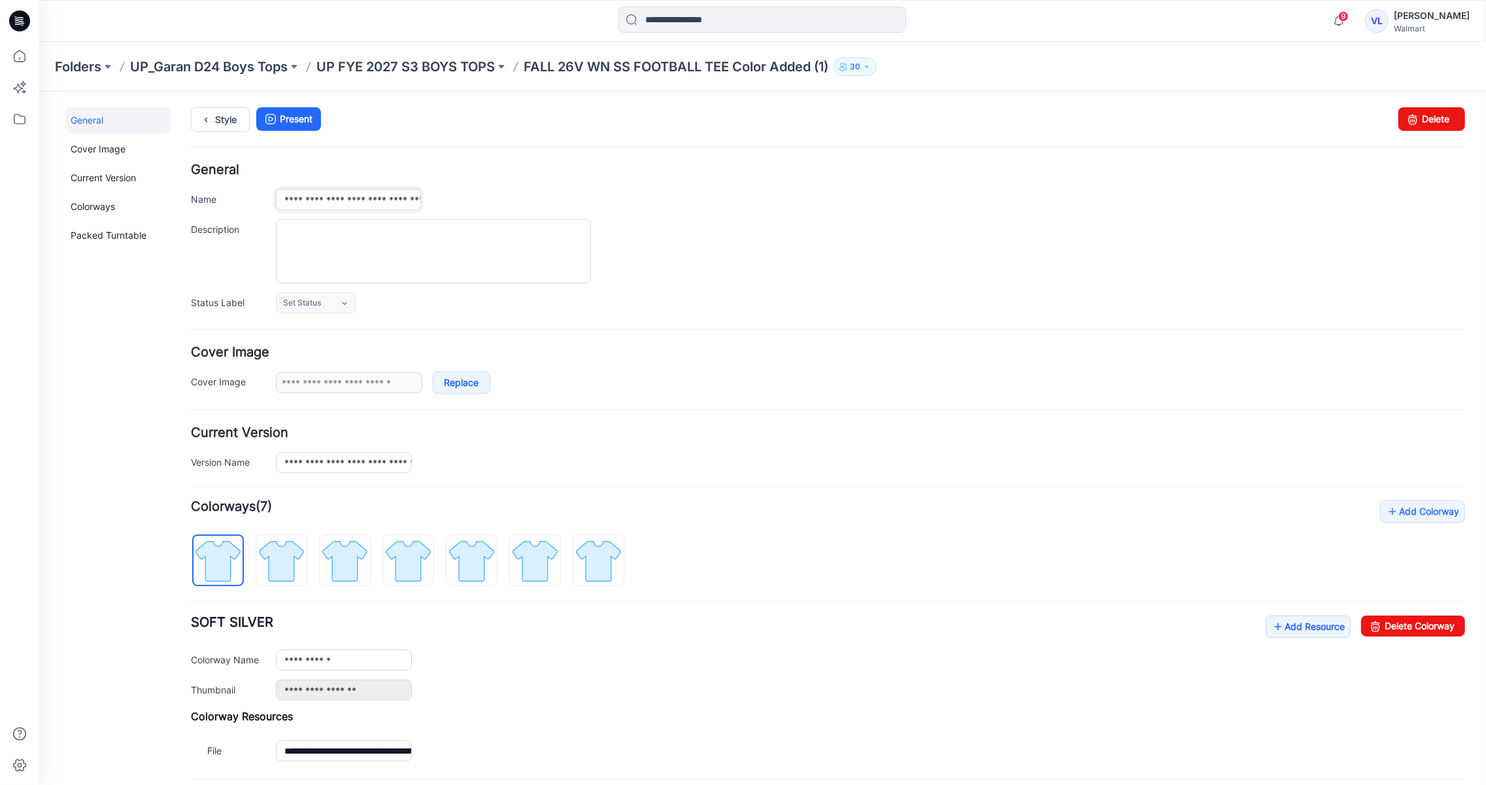
scroll to position [0, 77]
drag, startPoint x: 388, startPoint y: 197, endPoint x: 461, endPoint y: 205, distance: 73.7
click at [461, 205] on div "**********" at bounding box center [869, 199] width 1189 height 22
click at [408, 198] on input "**********" at bounding box center [348, 199] width 146 height 22
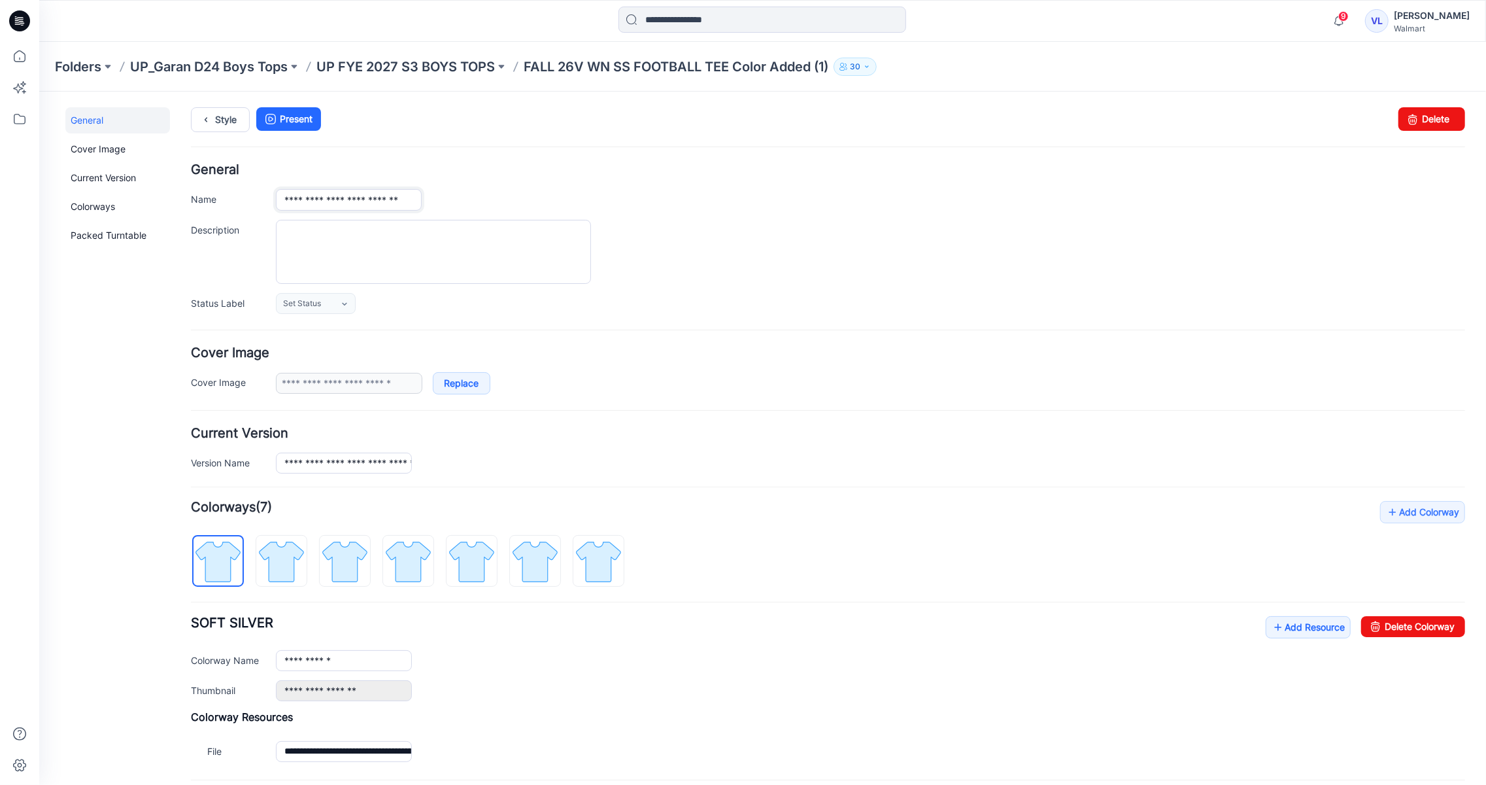
type input "**********"
click at [663, 250] on div at bounding box center [869, 251] width 1189 height 64
click at [451, 63] on p "UP FYE 2027 S3 BOYS TOPS" at bounding box center [405, 67] width 179 height 18
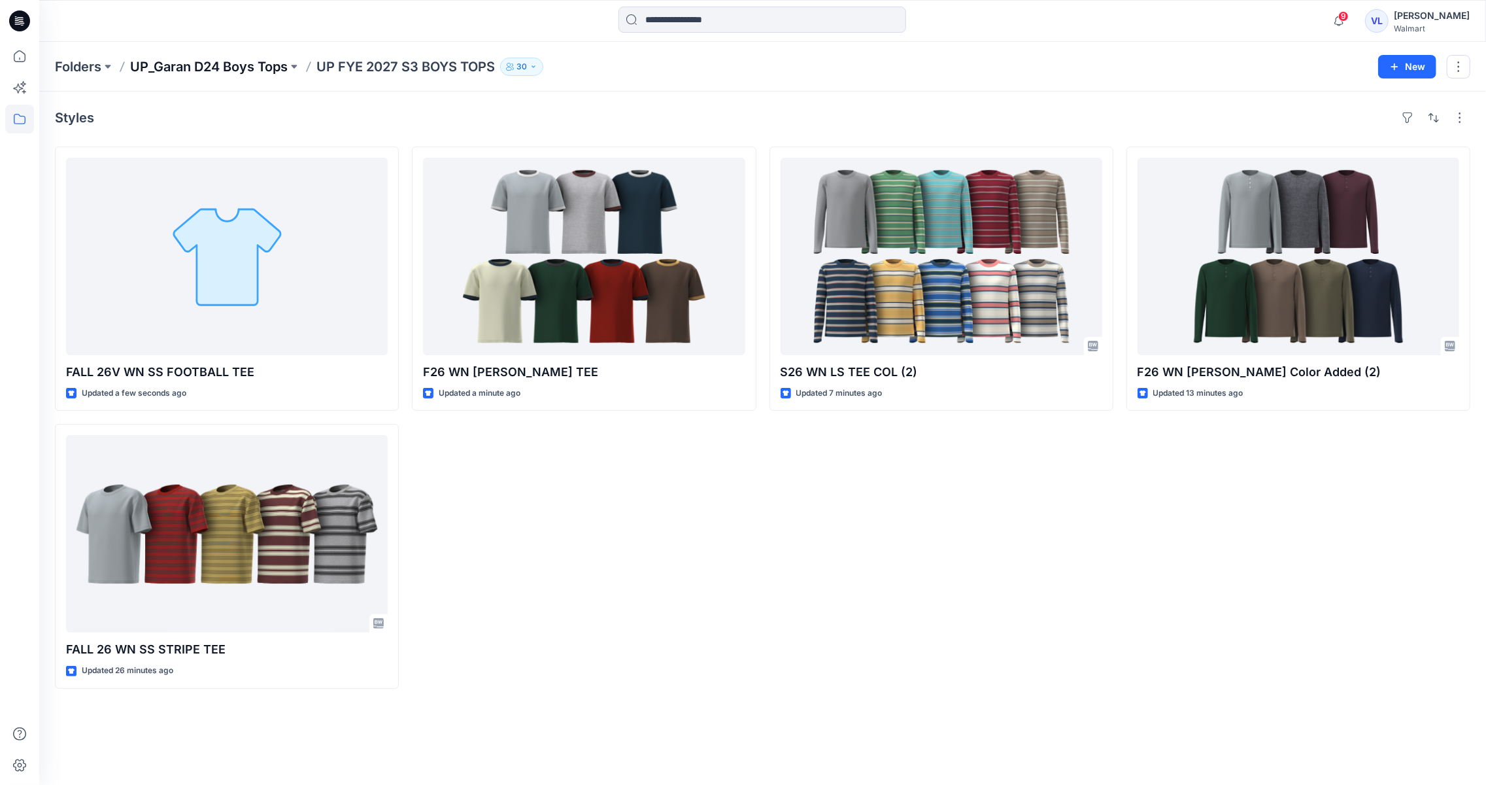
click at [241, 64] on p "UP_Garan D24 Boys Tops" at bounding box center [209, 67] width 158 height 18
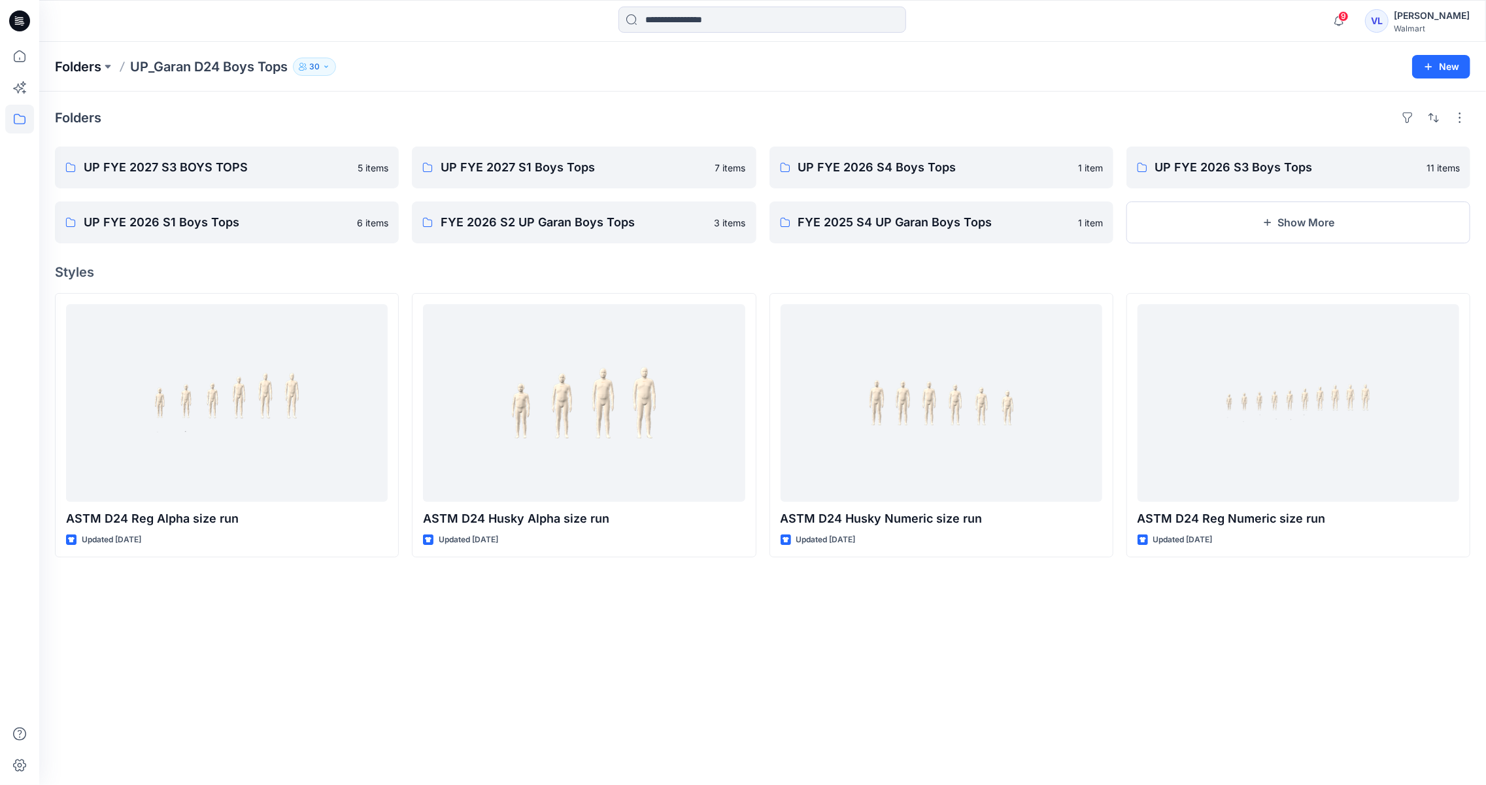
click at [84, 70] on p "Folders" at bounding box center [78, 67] width 46 height 18
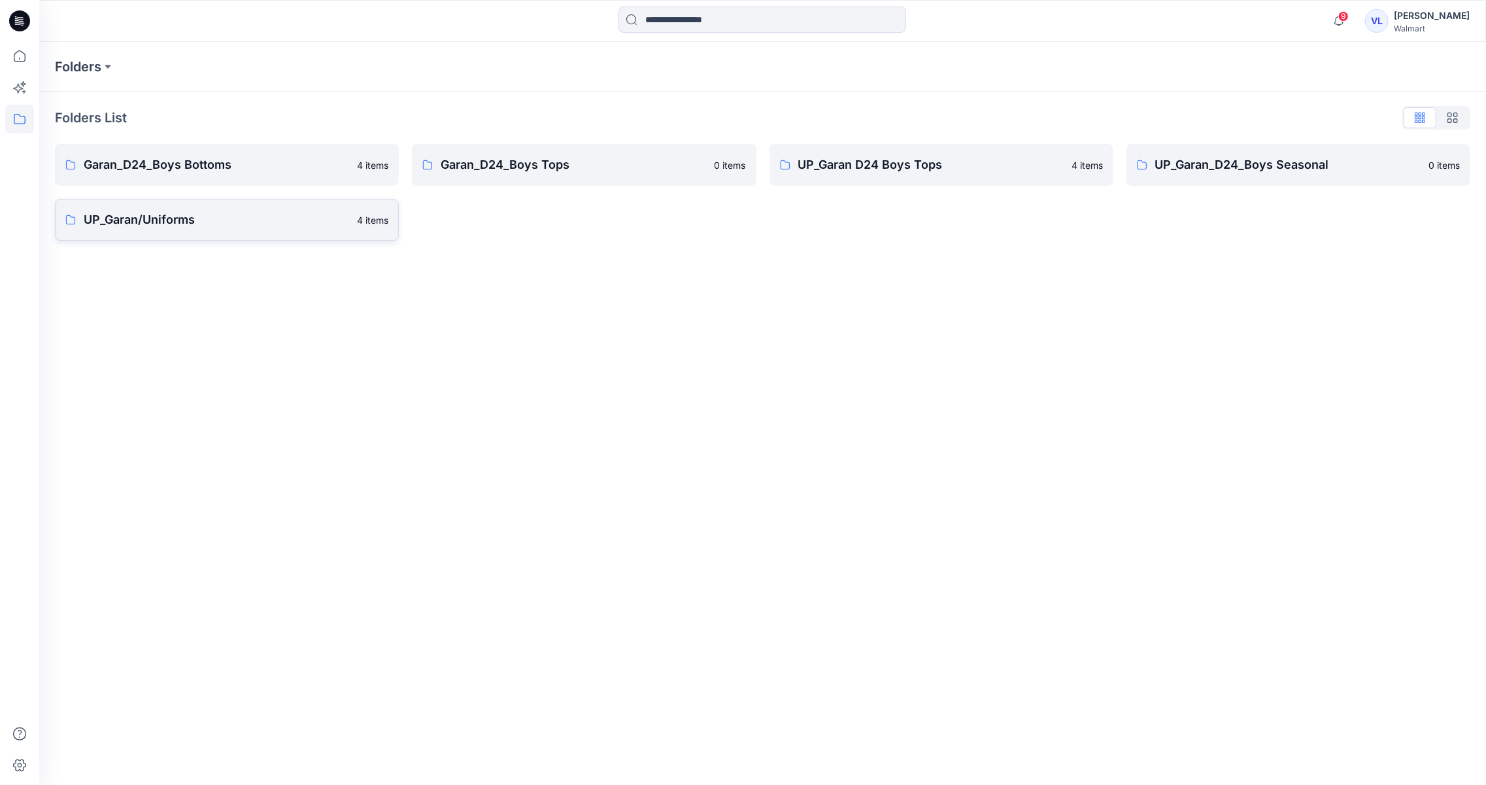
click at [190, 228] on p "UP_Garan/Uniforms" at bounding box center [216, 220] width 265 height 18
